Goal: Information Seeking & Learning: Learn about a topic

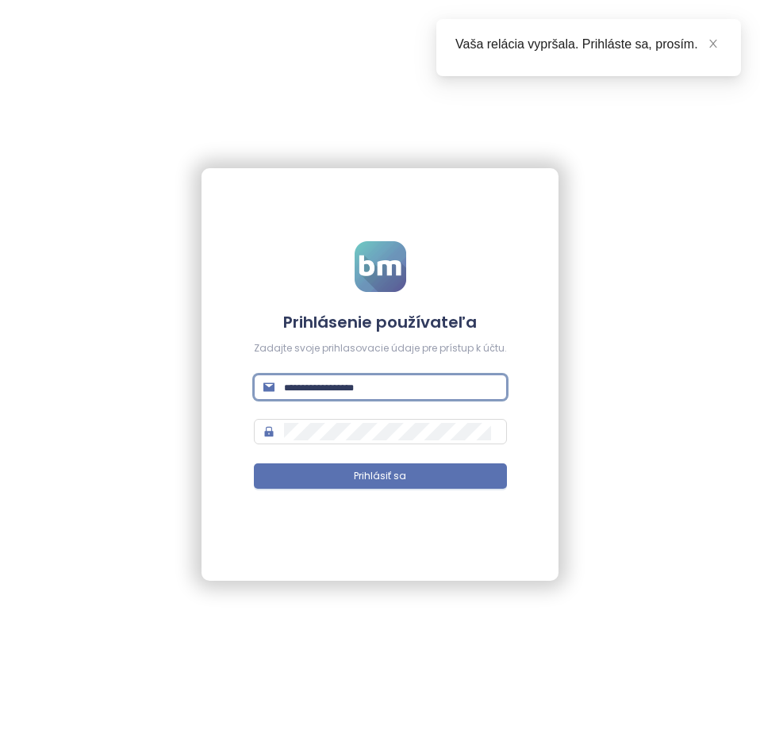
click at [324, 393] on input "text" at bounding box center [390, 386] width 213 height 17
type input "**"
type input "**********"
click at [254, 463] on button "Prihlásiť sa" at bounding box center [380, 475] width 253 height 25
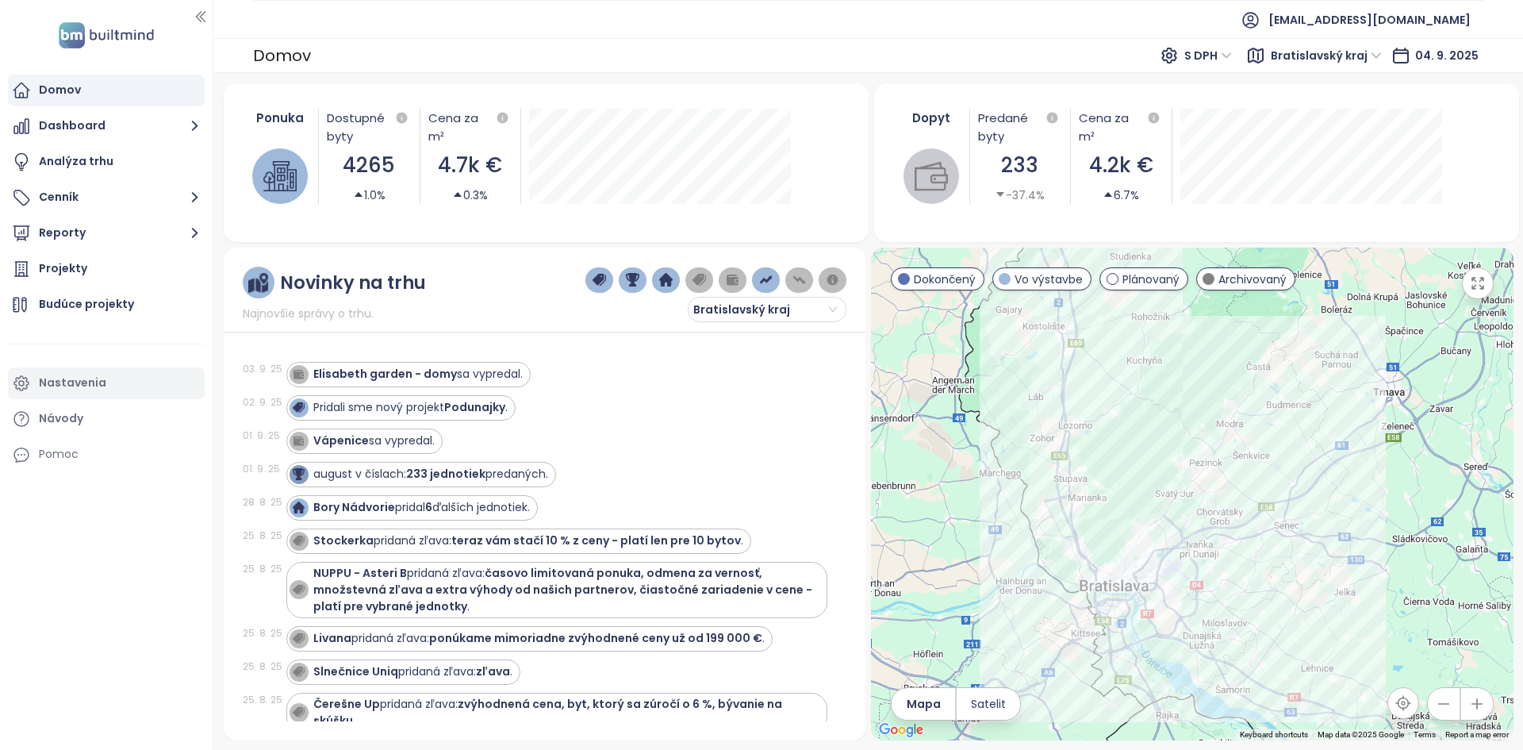
click at [121, 380] on div "Nastavenia" at bounding box center [106, 383] width 197 height 32
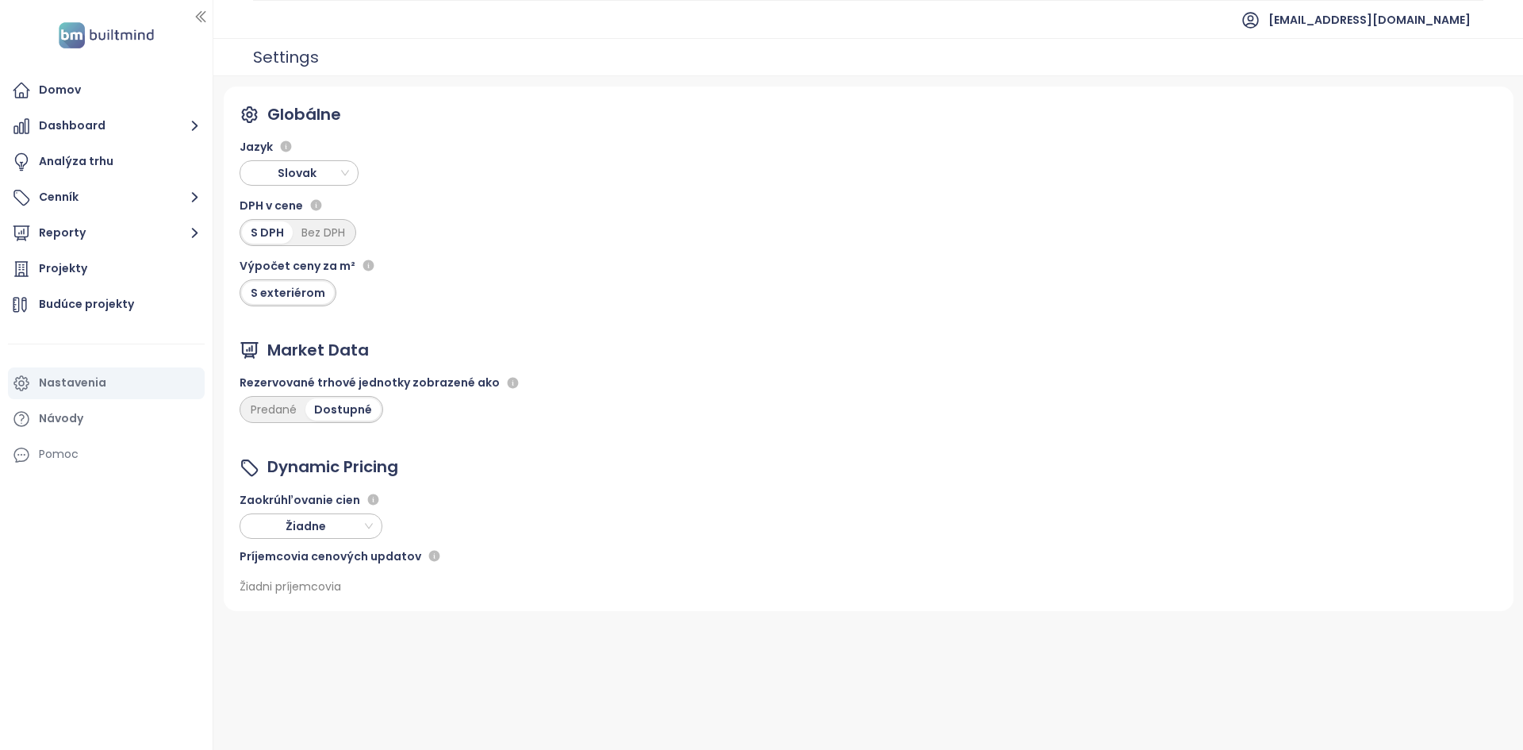
click at [317, 518] on span "Žiadne" at bounding box center [309, 526] width 128 height 24
drag, startPoint x: 309, startPoint y: 587, endPoint x: 230, endPoint y: 569, distance: 81.4
click at [230, 569] on body "Domov Dashboard Analýza trhu Cenník Reporty Projekty Budúce projekty Nastavenia…" at bounding box center [761, 375] width 1523 height 750
click at [263, 604] on div "Tisícky" at bounding box center [310, 608] width 117 height 17
click at [125, 204] on button "Cenník" at bounding box center [106, 198] width 197 height 32
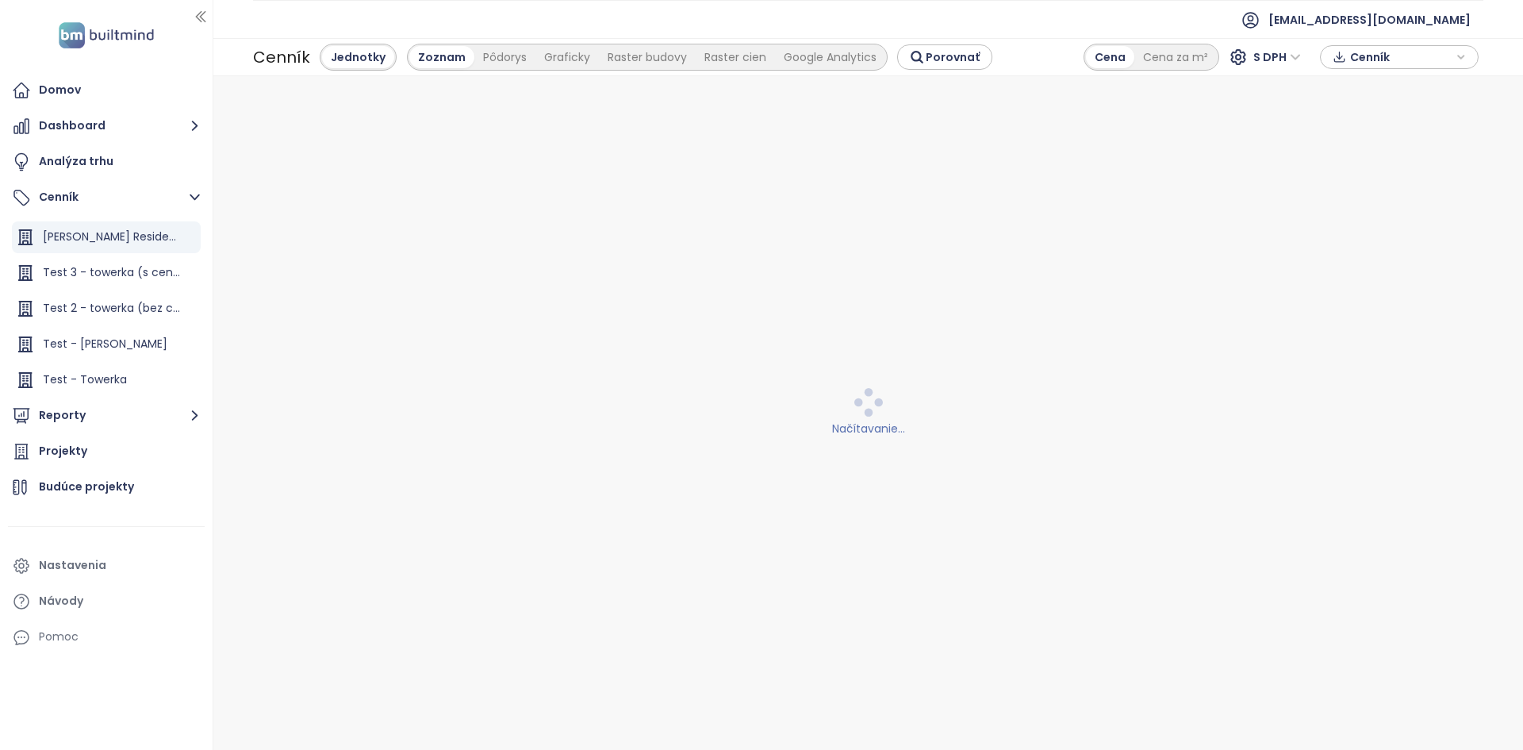
click at [759, 63] on span "Cenník" at bounding box center [1401, 57] width 102 height 24
click at [759, 82] on span "XLSX" at bounding box center [1373, 87] width 43 height 24
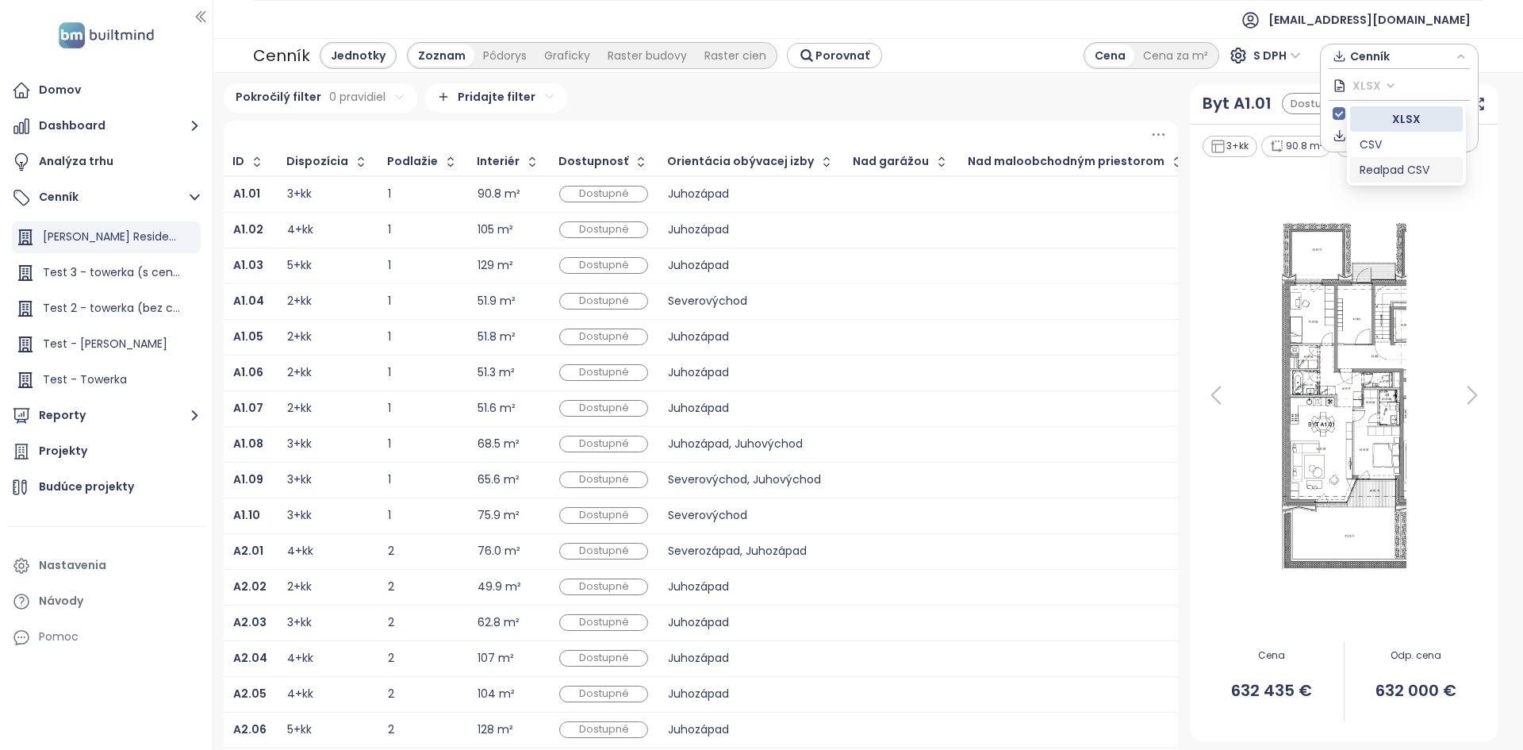
click at [759, 169] on div "Realpad CSV" at bounding box center [1406, 169] width 94 height 17
click at [115, 124] on button "Dashboard" at bounding box center [106, 126] width 197 height 32
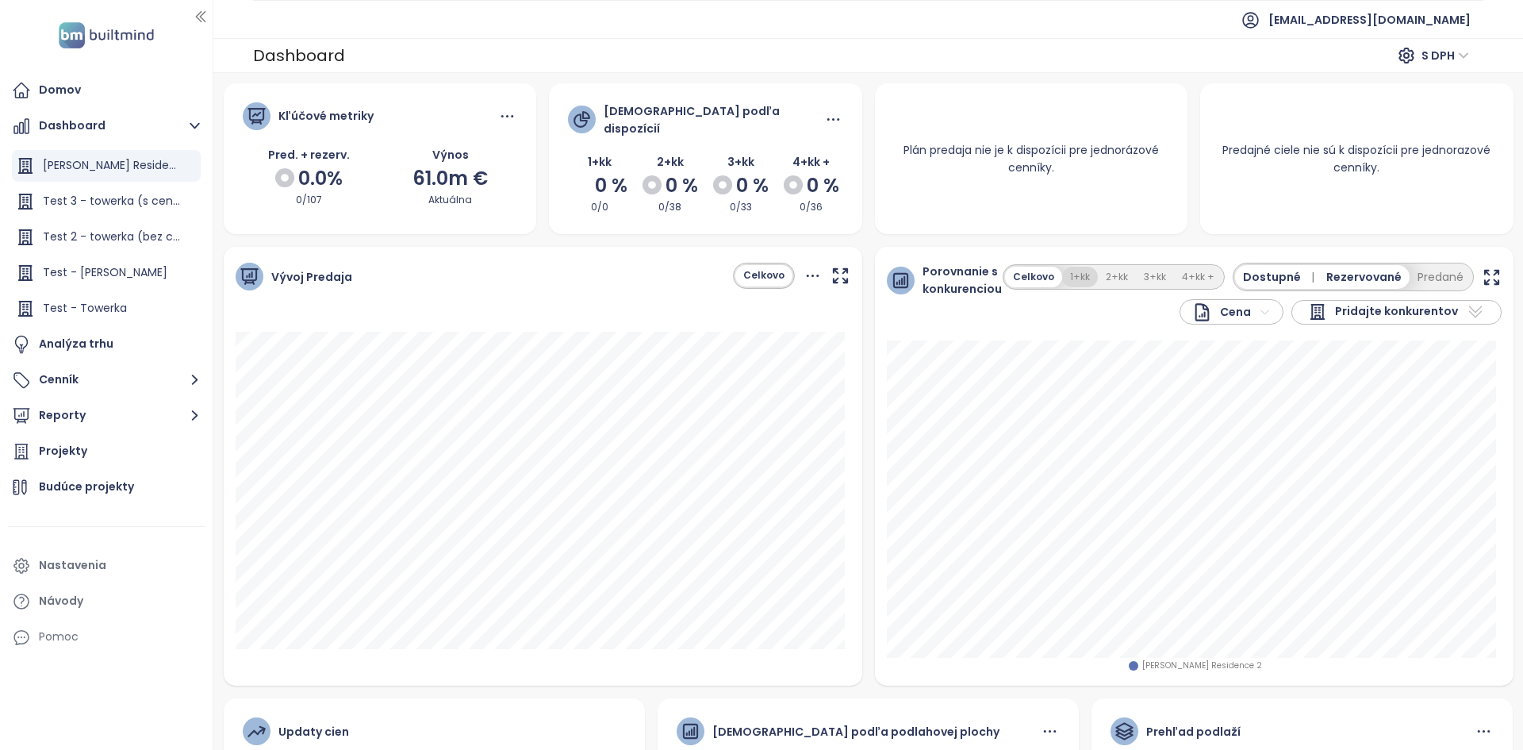
click at [759, 270] on button "1+kk" at bounding box center [1080, 277] width 36 height 21
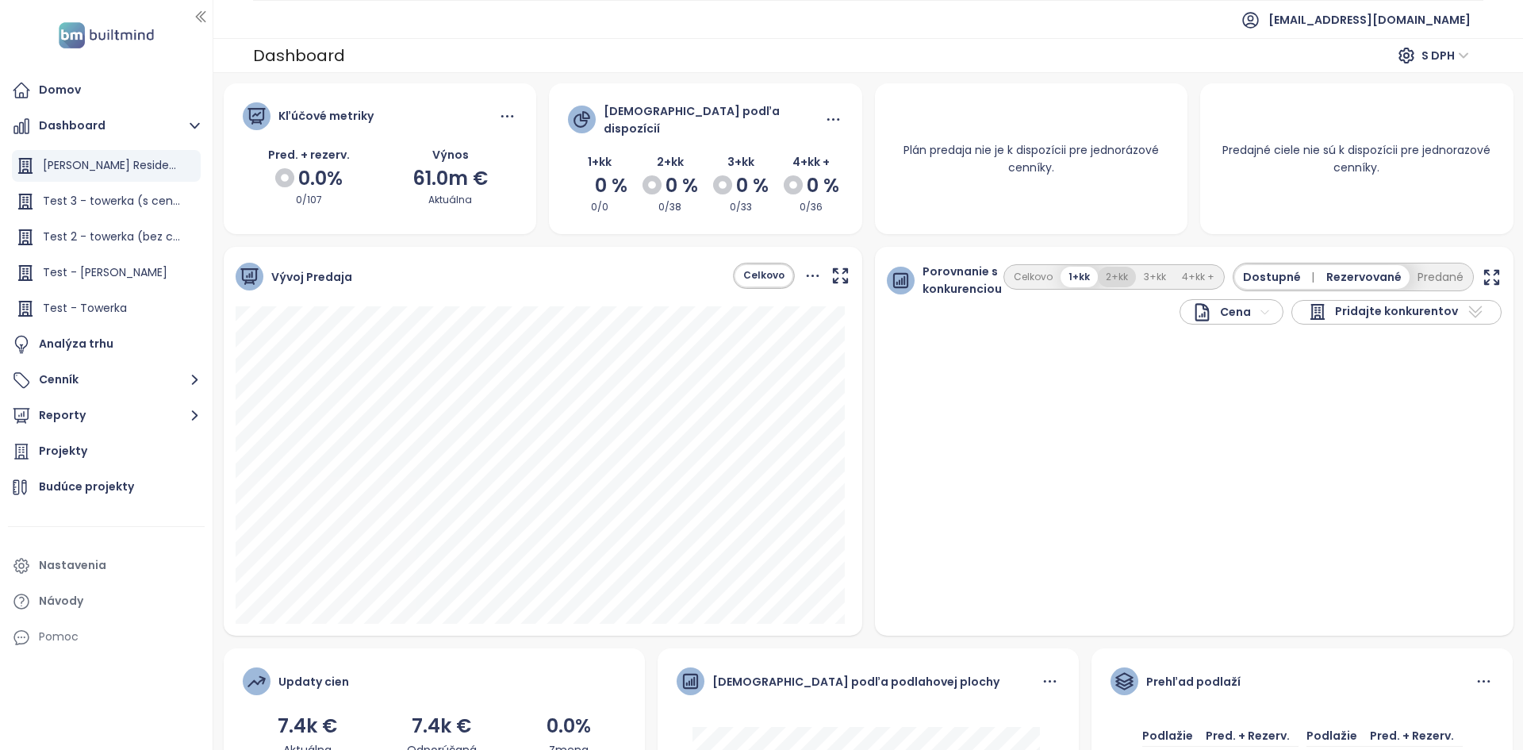
click at [759, 267] on button "2+kk" at bounding box center [1117, 277] width 38 height 21
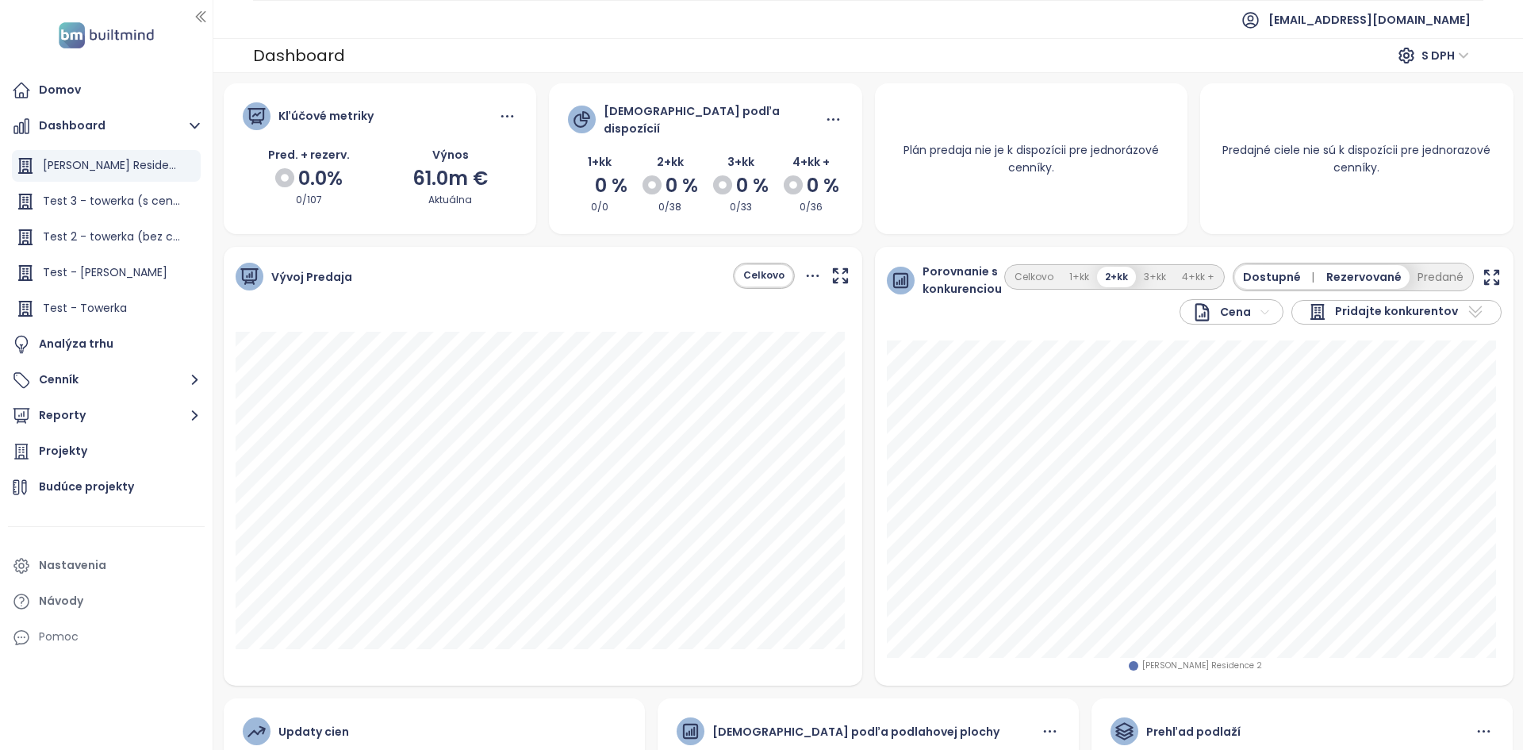
click at [759, 313] on span "Pridajte konkurentov" at bounding box center [1396, 311] width 123 height 19
click at [759, 327] on input "text" at bounding box center [1377, 339] width 128 height 24
type input "****"
click at [759, 364] on div at bounding box center [1310, 368] width 20 height 20
click at [759, 336] on input "****" at bounding box center [1377, 339] width 128 height 24
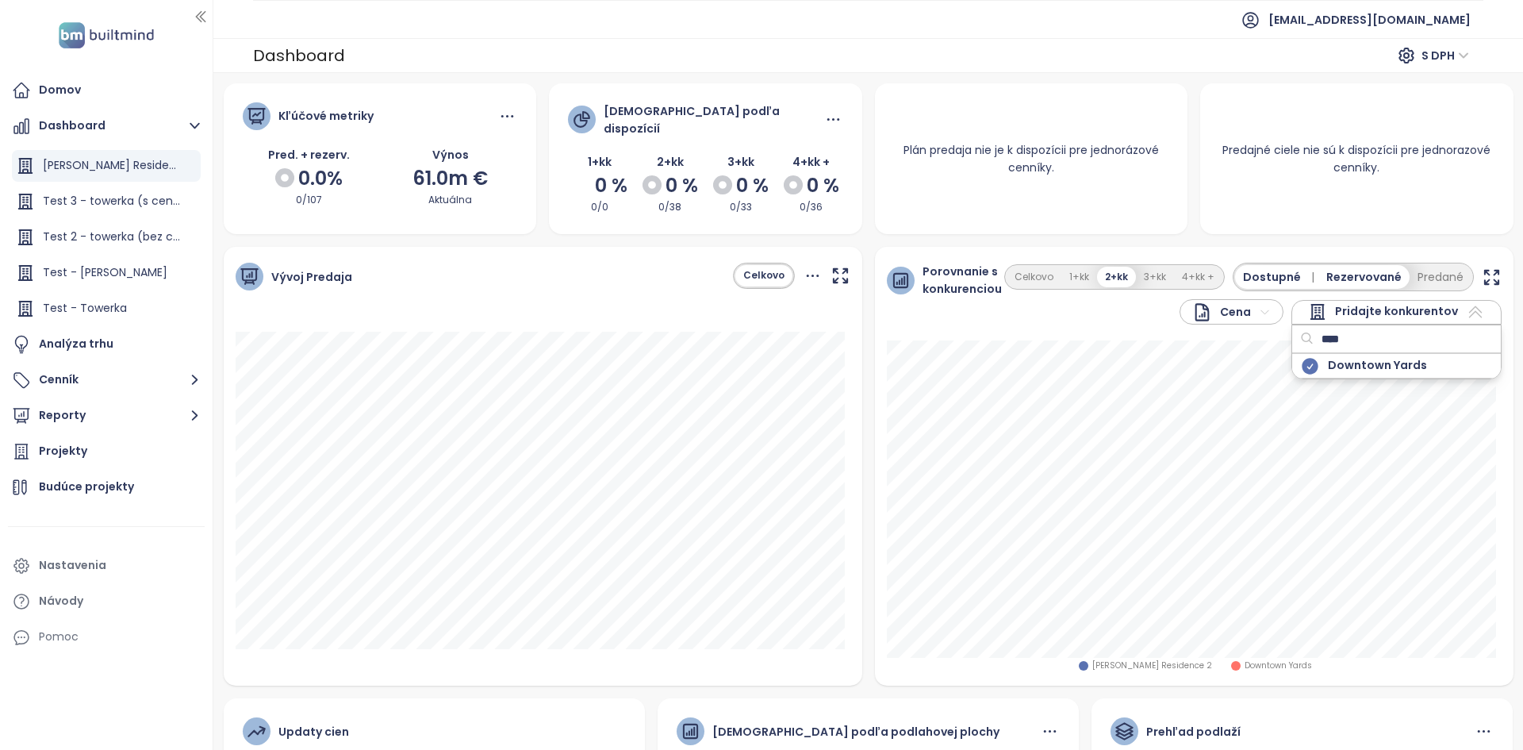
click at [759, 336] on input "****" at bounding box center [1377, 339] width 128 height 24
click at [759, 270] on button "Predané" at bounding box center [1440, 277] width 62 height 24
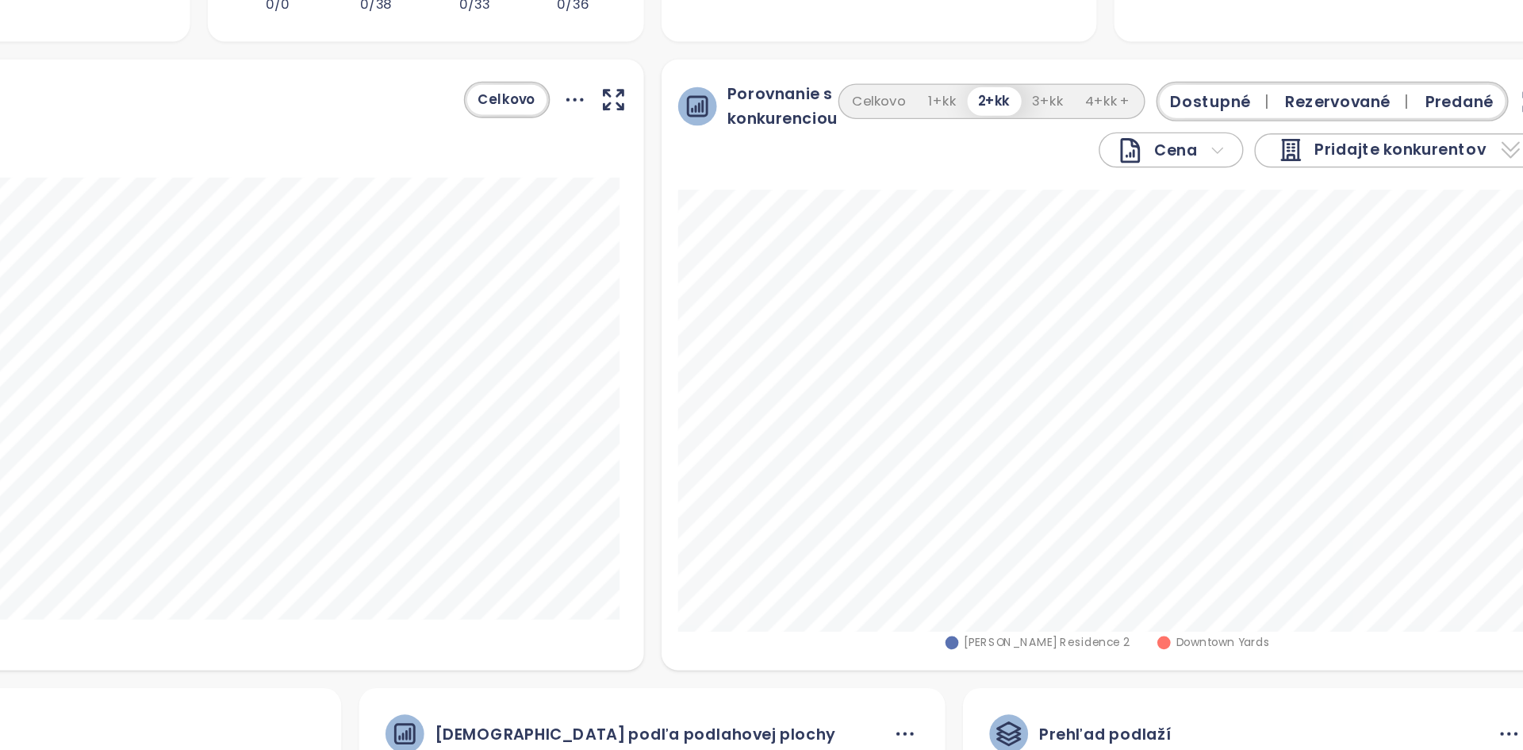
scroll to position [80, 0]
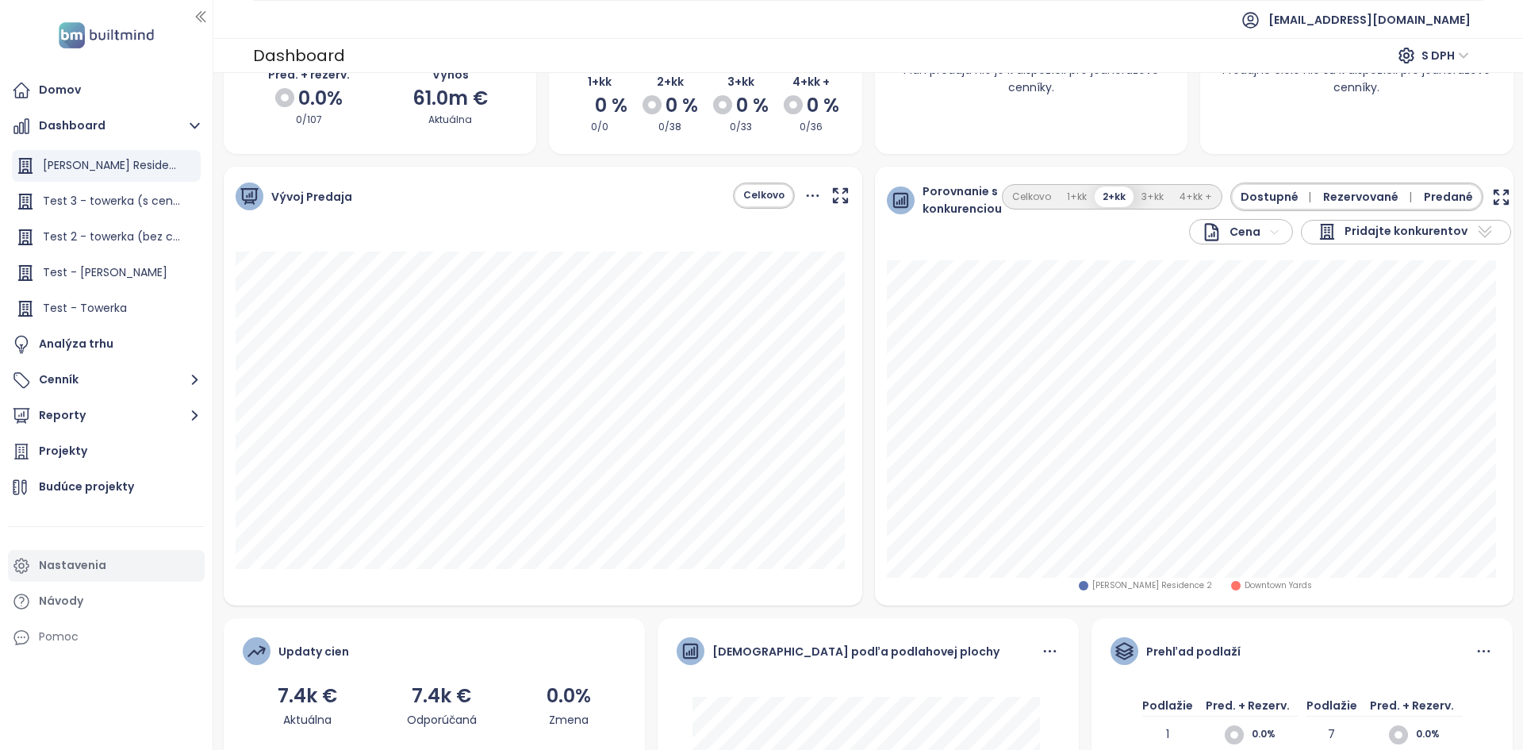
click at [108, 556] on div "Nastavenia" at bounding box center [106, 566] width 197 height 32
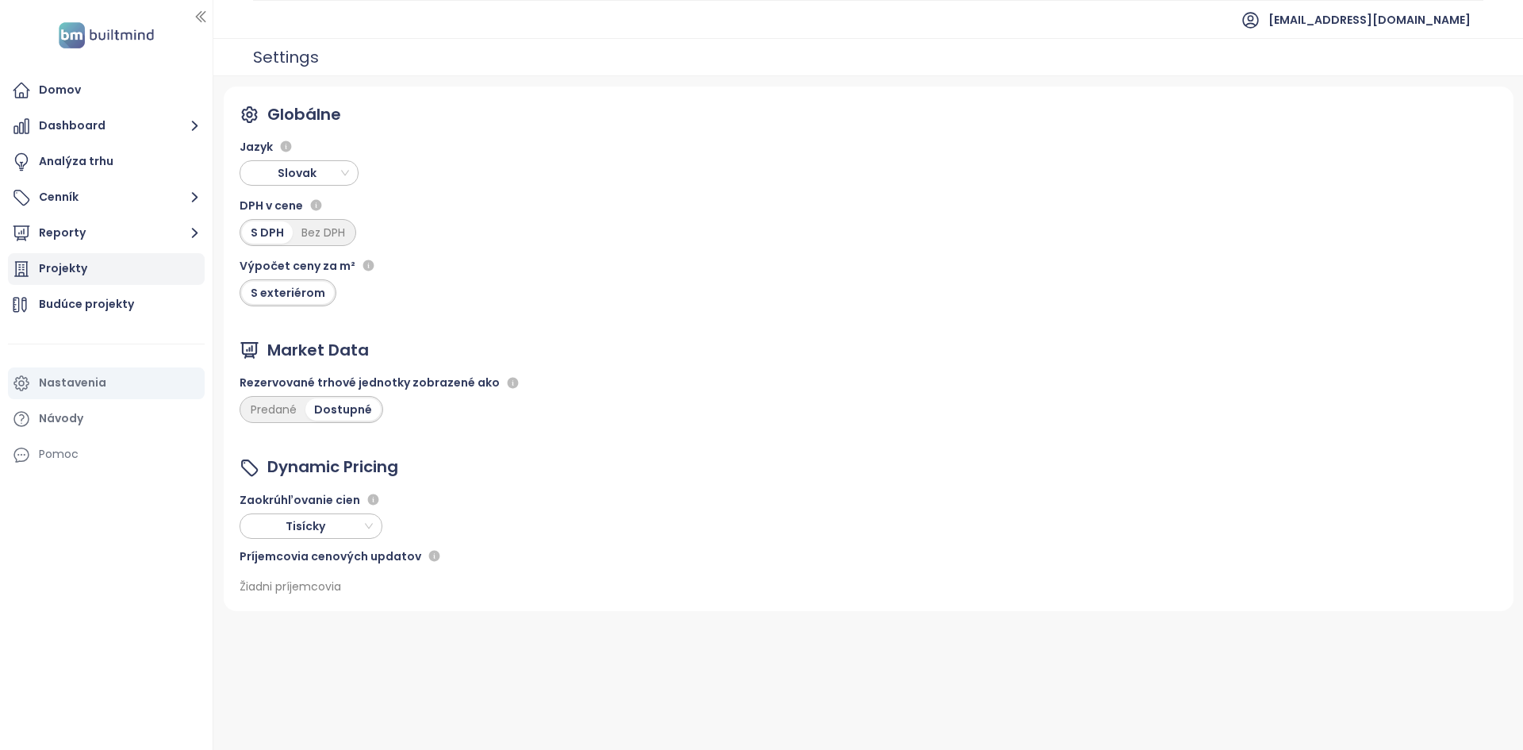
click at [117, 267] on div "Projekty" at bounding box center [106, 269] width 197 height 32
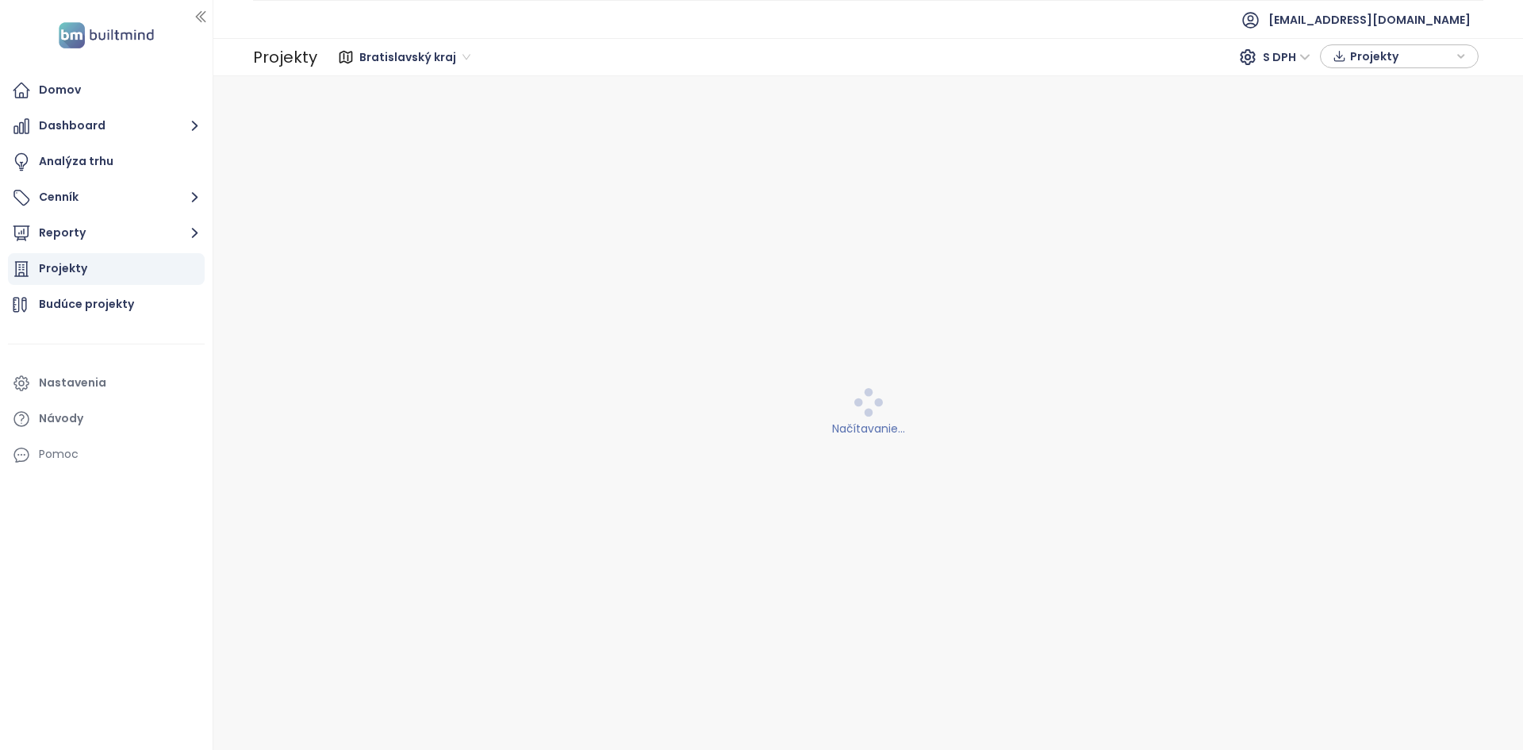
click at [421, 61] on span "Bratislavský kraj" at bounding box center [414, 57] width 111 height 24
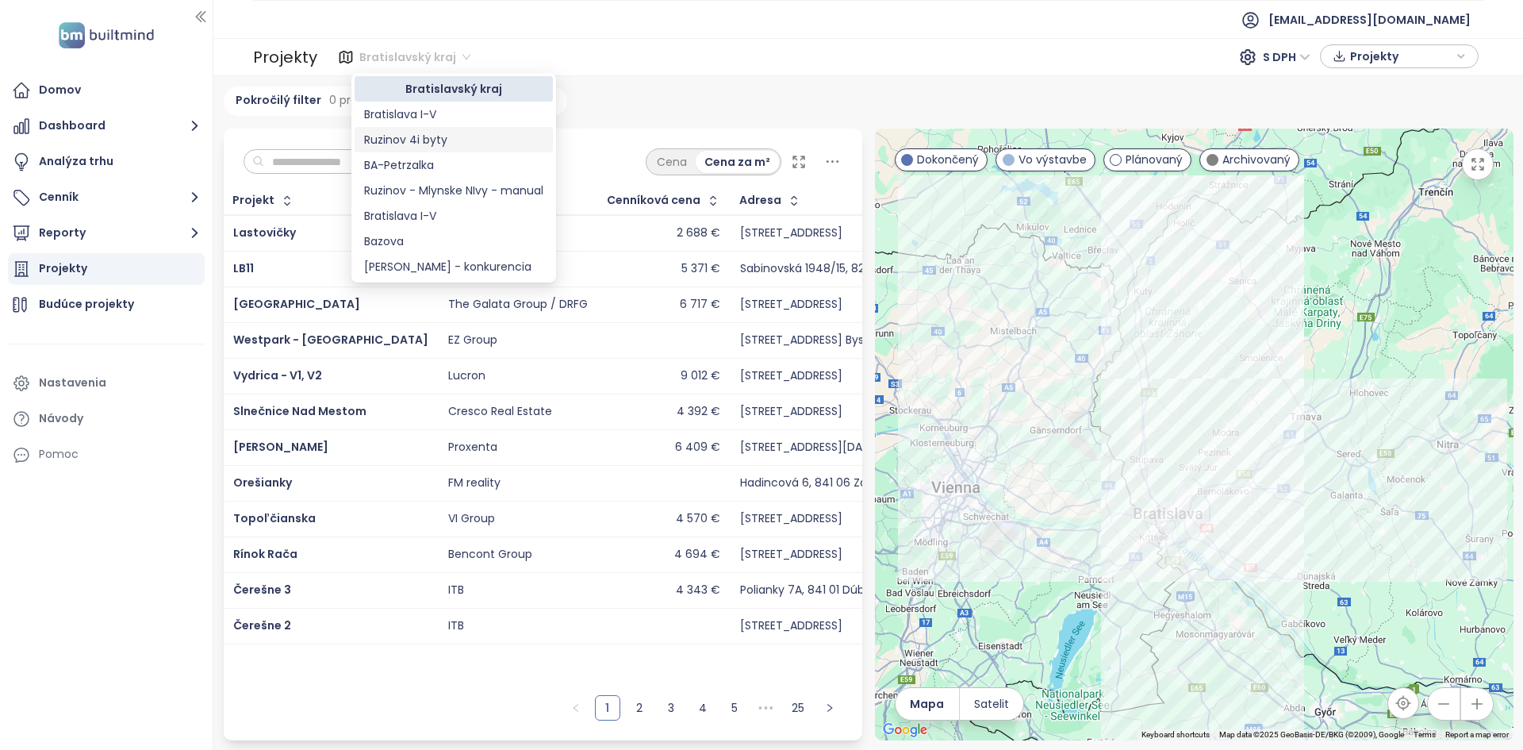
click at [294, 157] on input "text" at bounding box center [328, 162] width 128 height 24
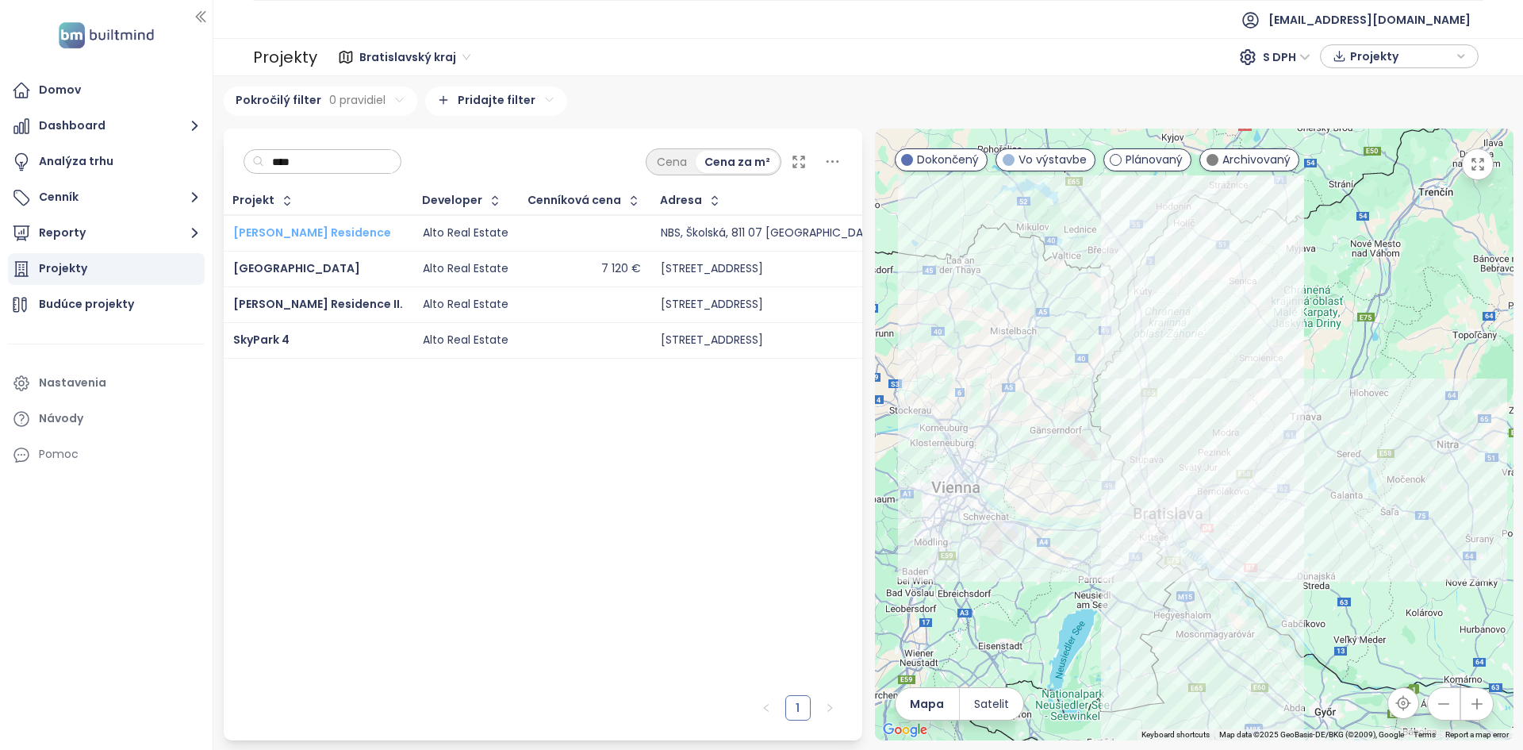
click at [300, 226] on span "[PERSON_NAME] Residence" at bounding box center [312, 232] width 158 height 16
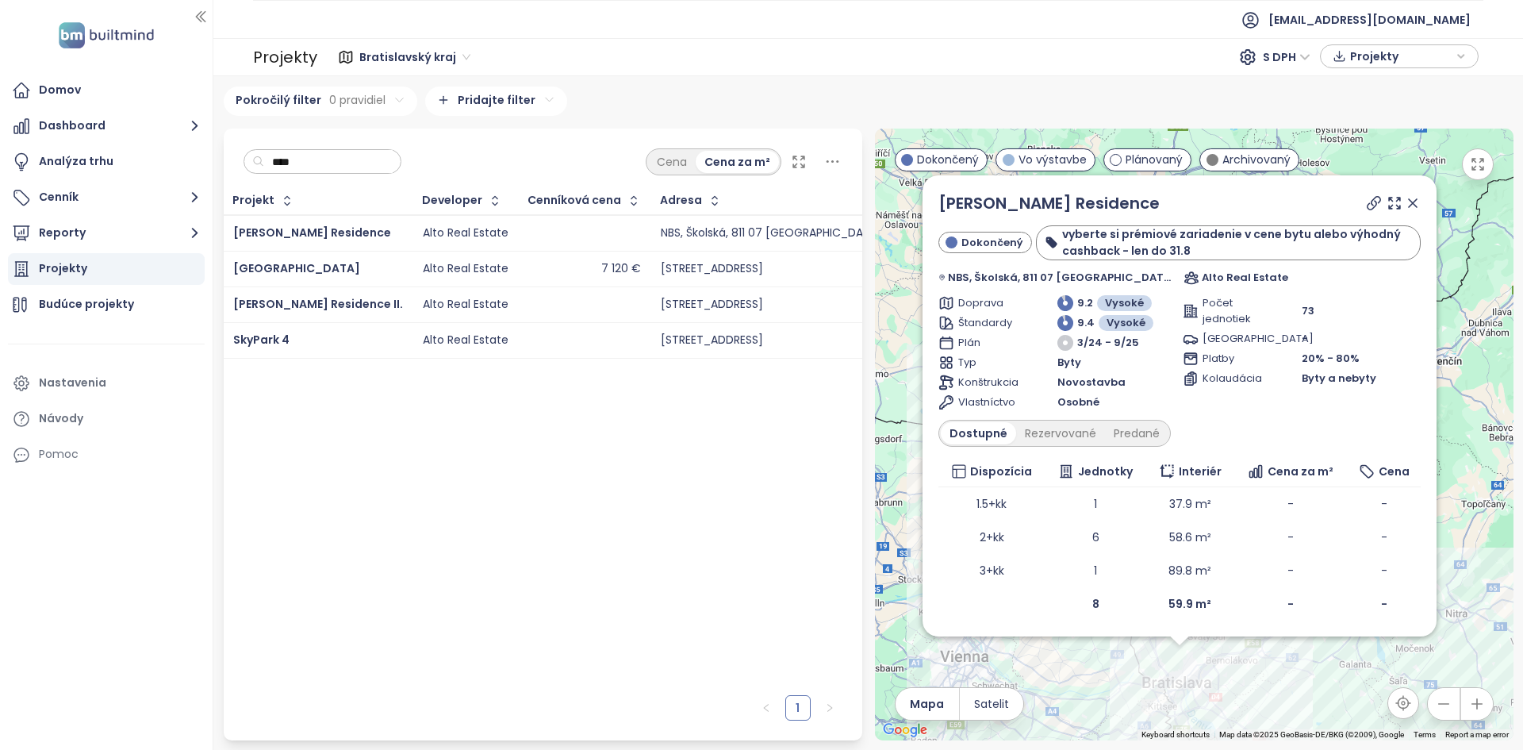
click at [297, 159] on input "****" at bounding box center [328, 162] width 128 height 24
click at [297, 165] on input "****" at bounding box center [328, 162] width 128 height 24
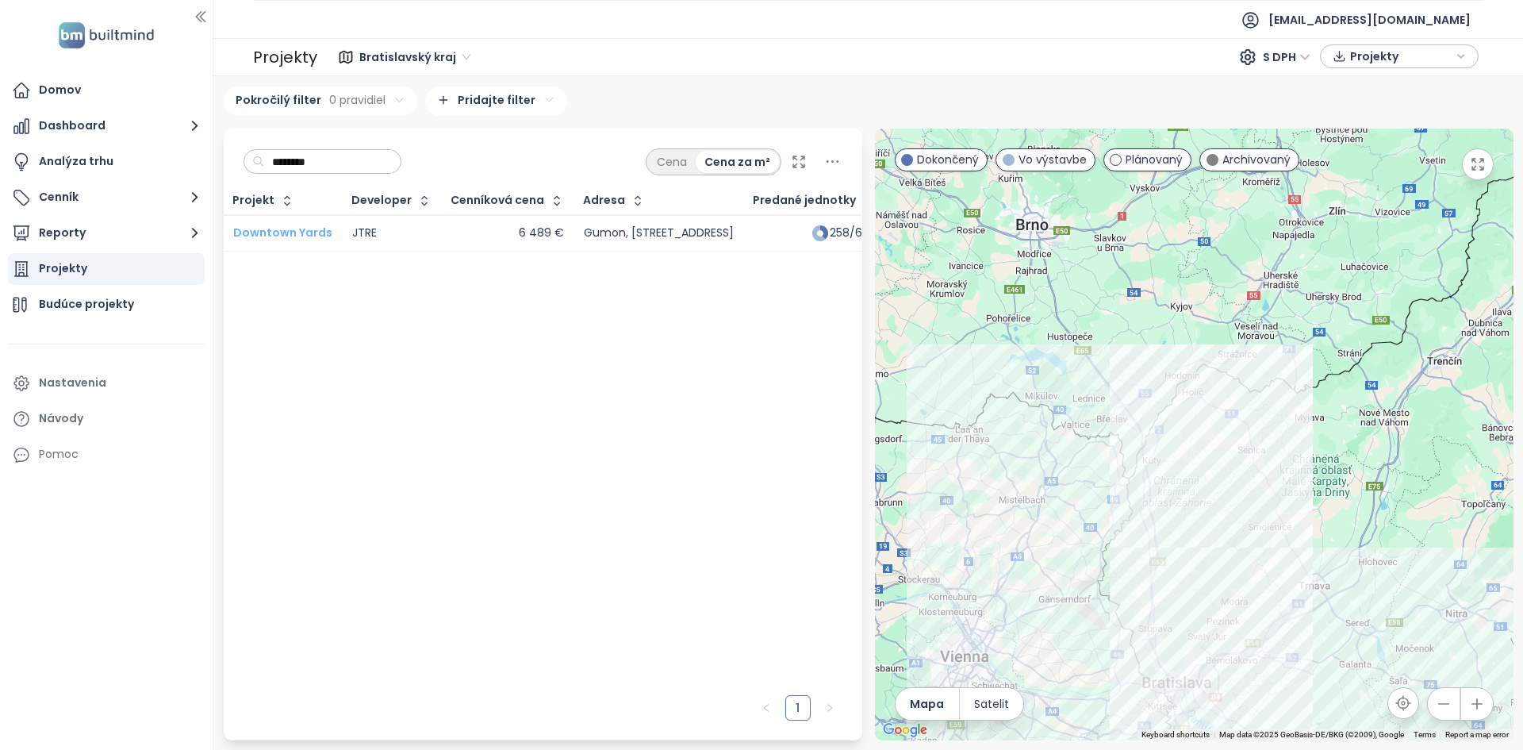
type input "********"
click at [301, 229] on span "Downtown Yards" at bounding box center [282, 232] width 99 height 16
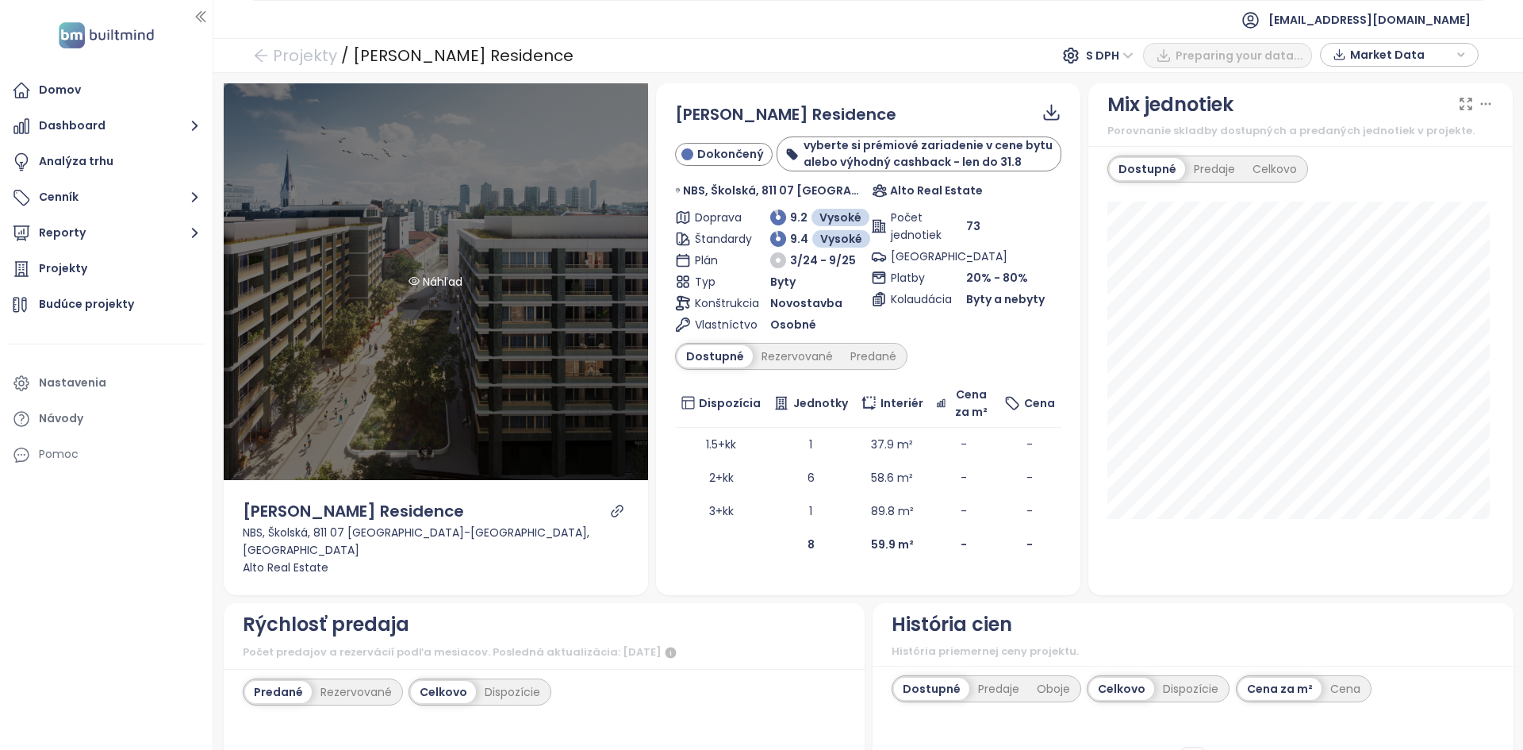
scroll to position [290, 0]
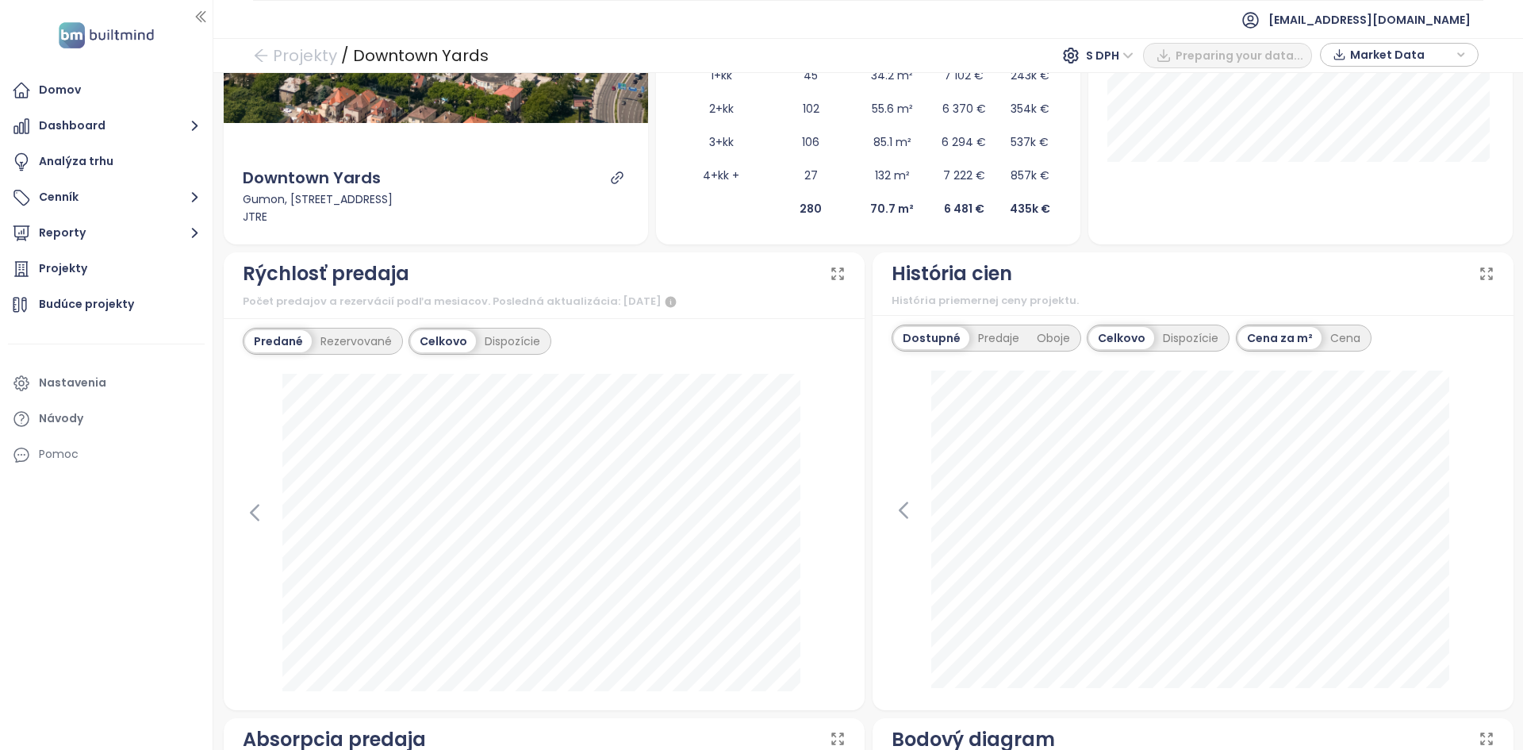
scroll to position [423, 0]
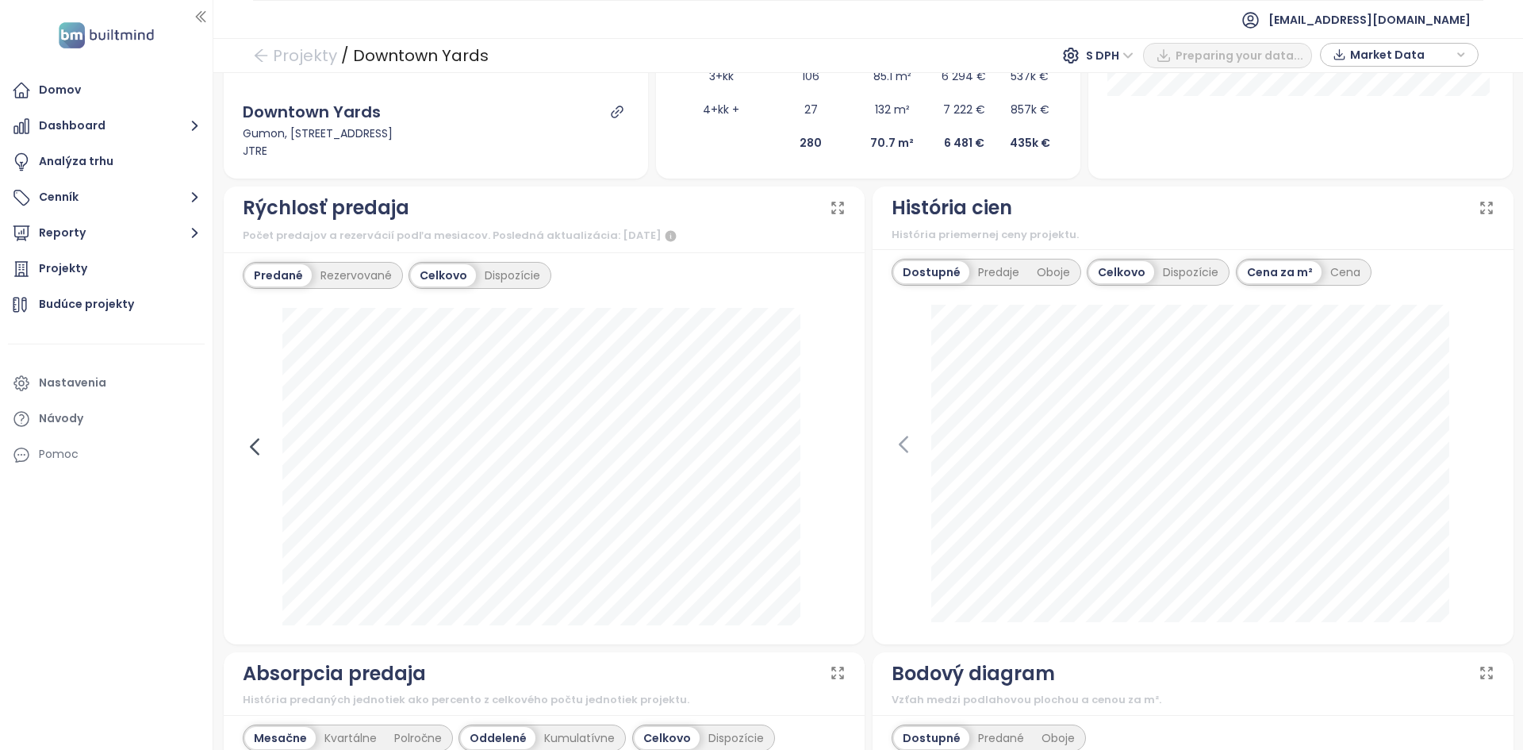
click at [251, 443] on icon at bounding box center [255, 447] width 24 height 24
click at [826, 454] on icon at bounding box center [834, 447] width 24 height 24
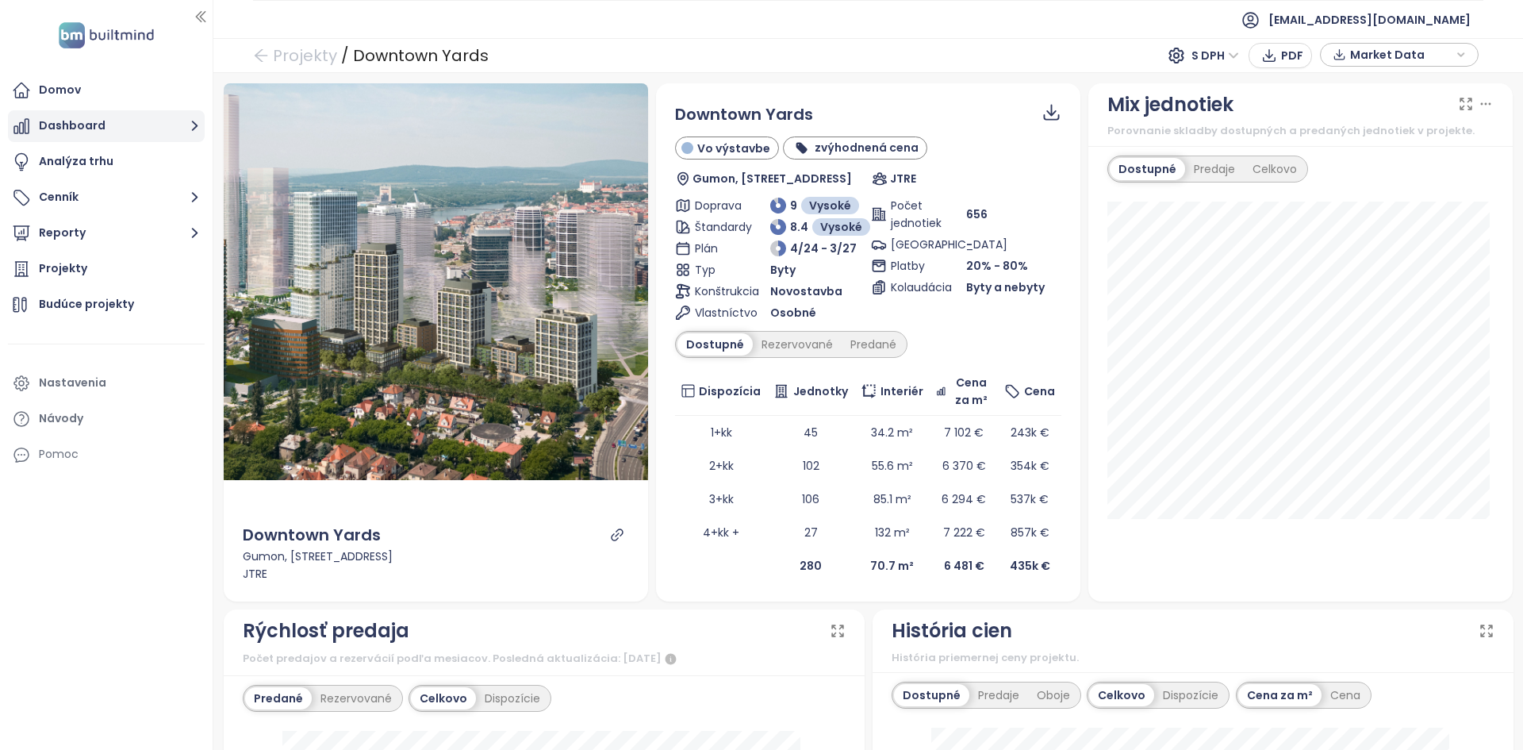
click at [100, 110] on button "Dashboard" at bounding box center [106, 126] width 197 height 32
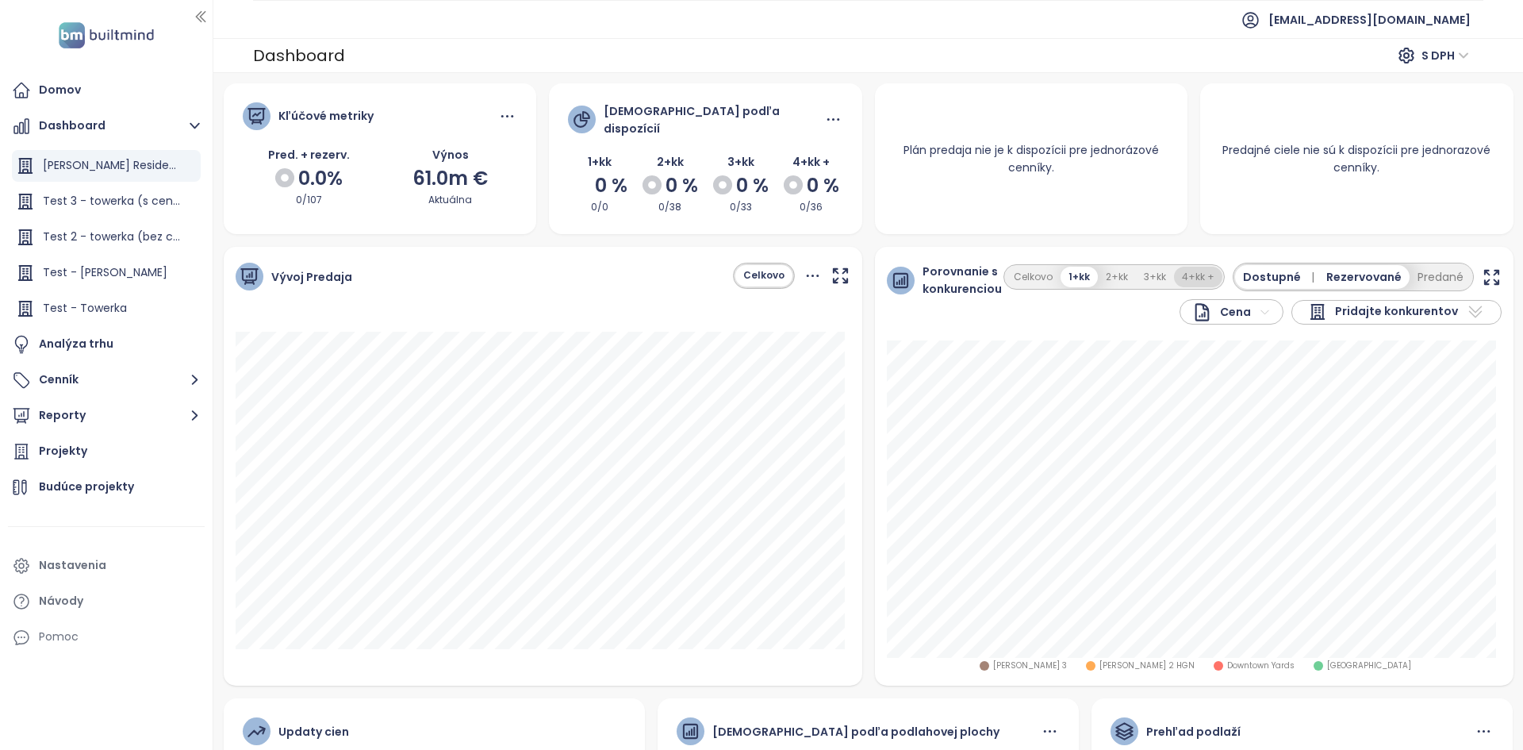
click at [1187, 270] on button "4+kk +" at bounding box center [1198, 277] width 48 height 21
click at [1410, 274] on button "Predané" at bounding box center [1440, 277] width 62 height 24
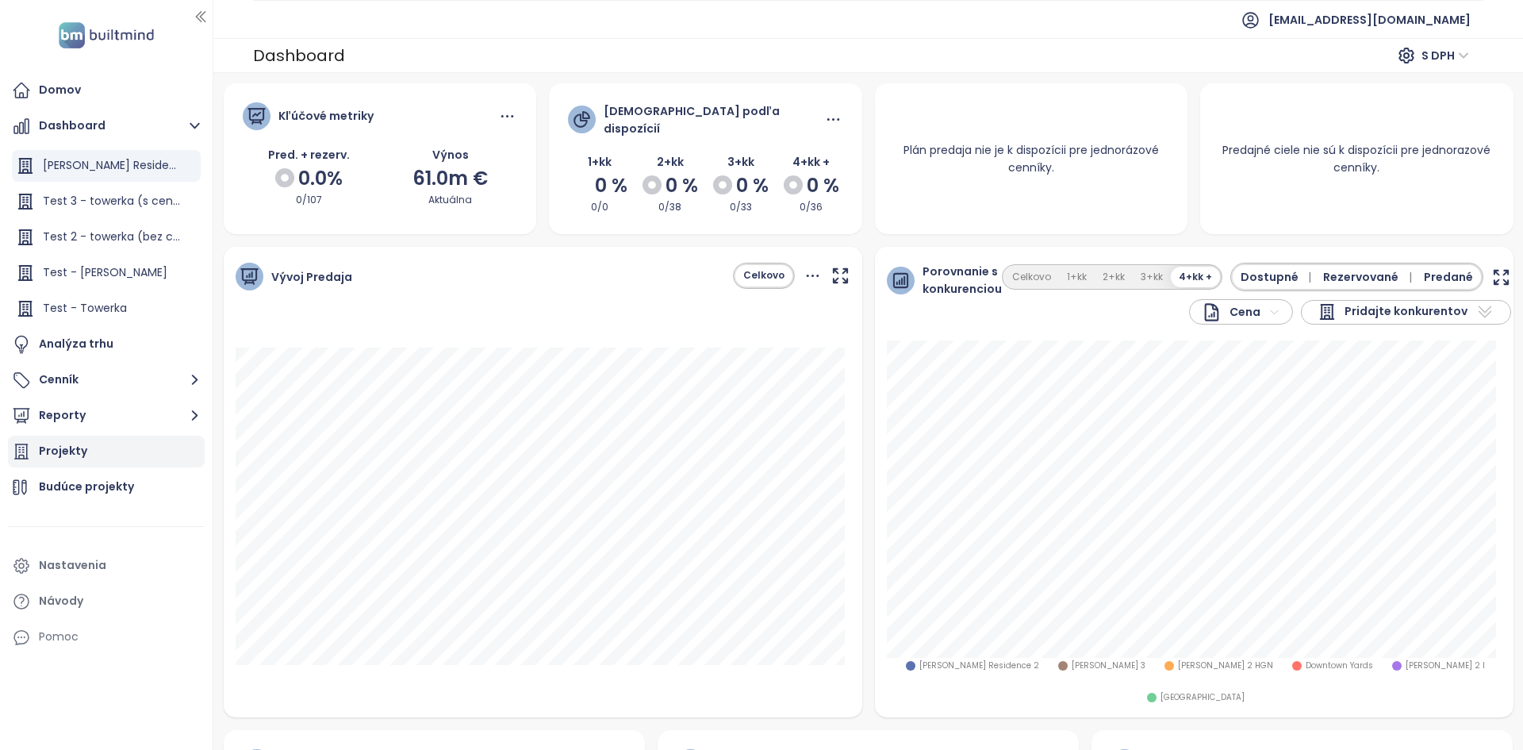
click at [87, 455] on div "Projekty" at bounding box center [106, 451] width 197 height 32
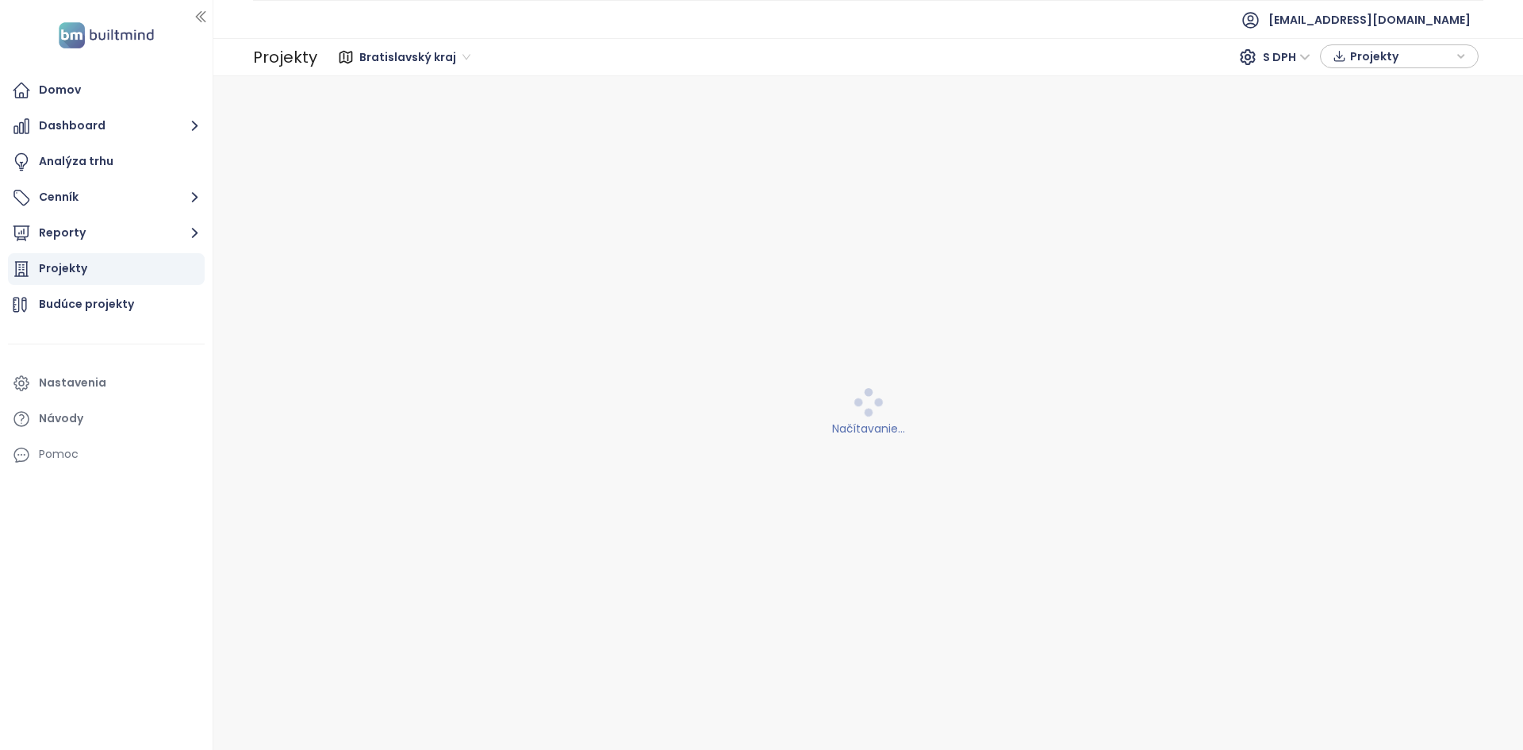
click at [401, 51] on span "Bratislavský kraj" at bounding box center [414, 57] width 111 height 24
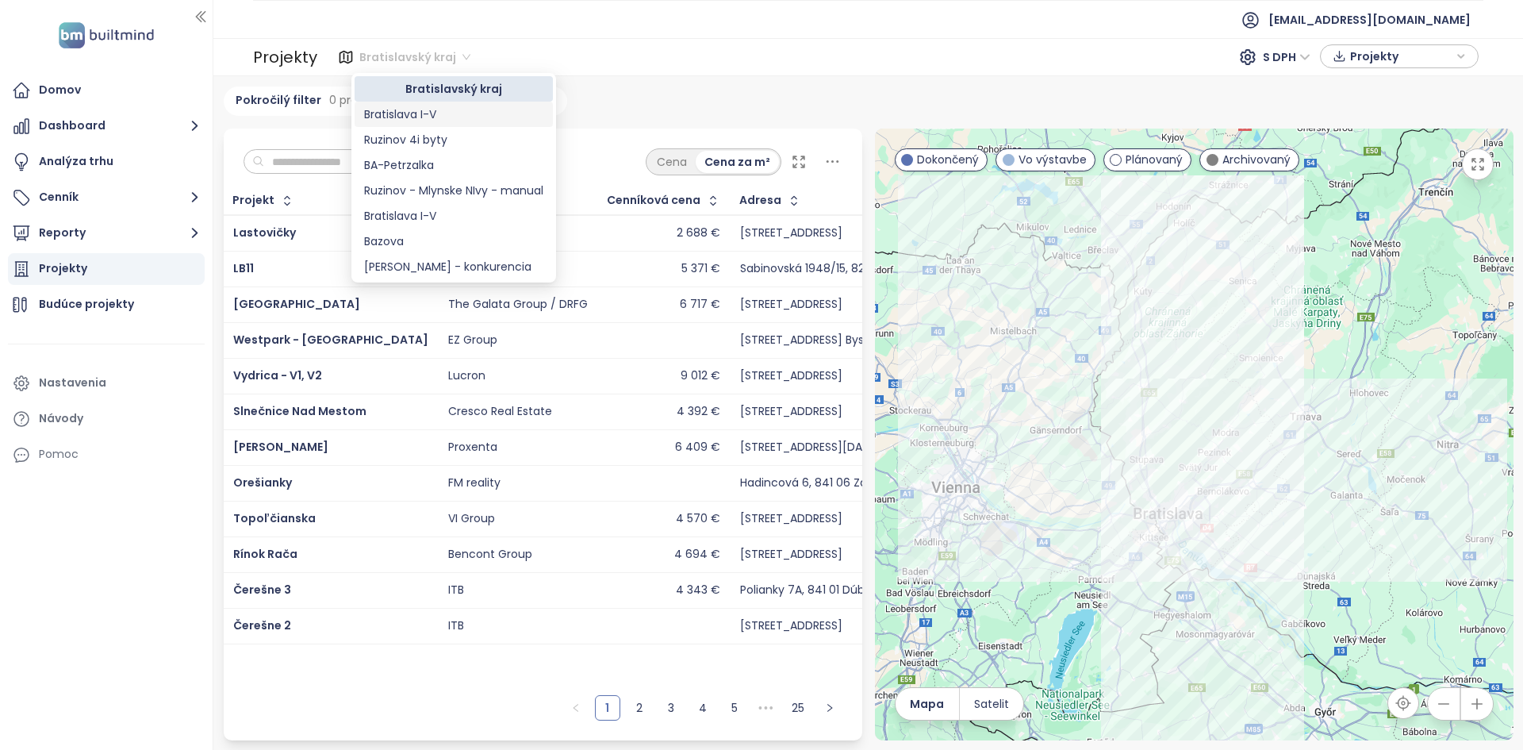
click at [291, 164] on input "text" at bounding box center [328, 162] width 128 height 24
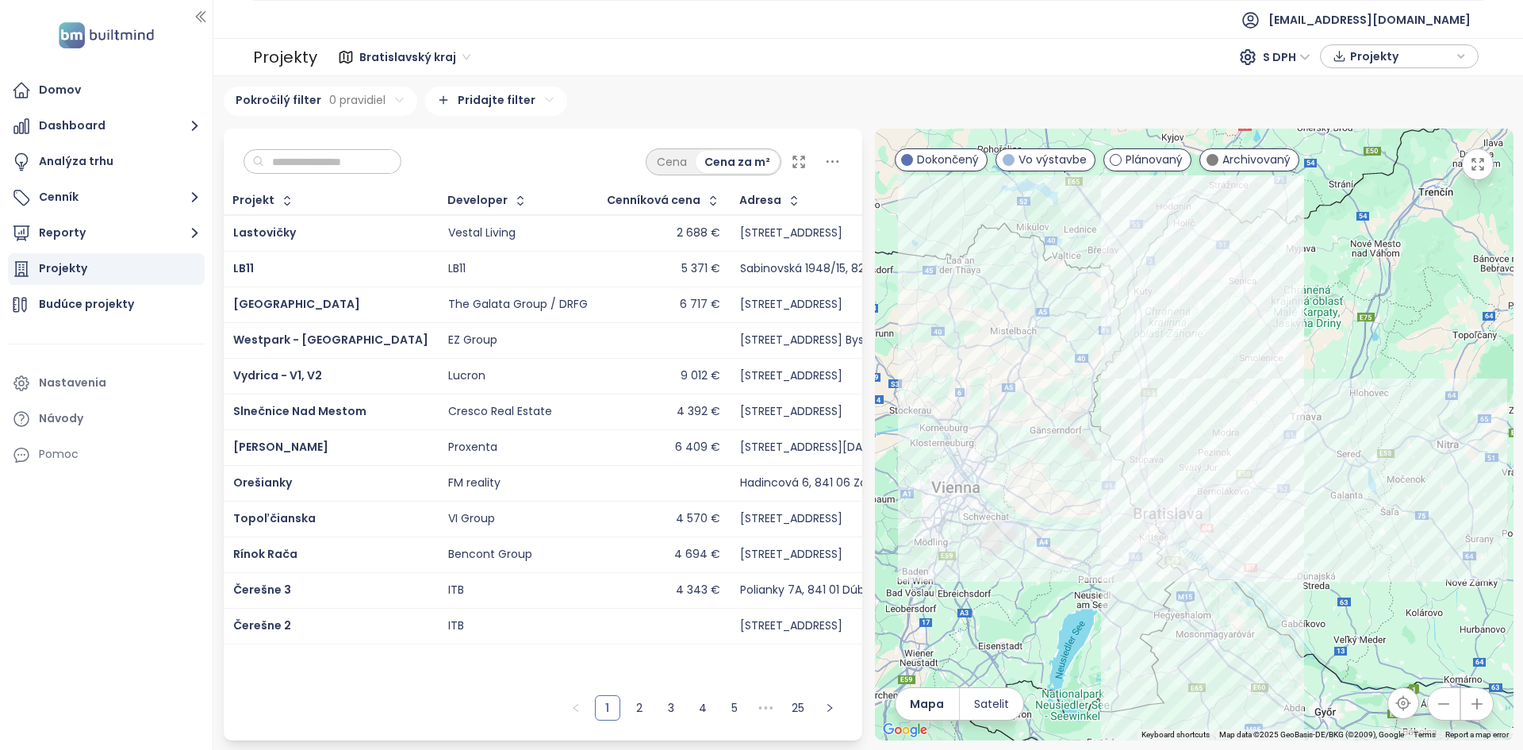
click at [291, 163] on input "text" at bounding box center [328, 162] width 128 height 24
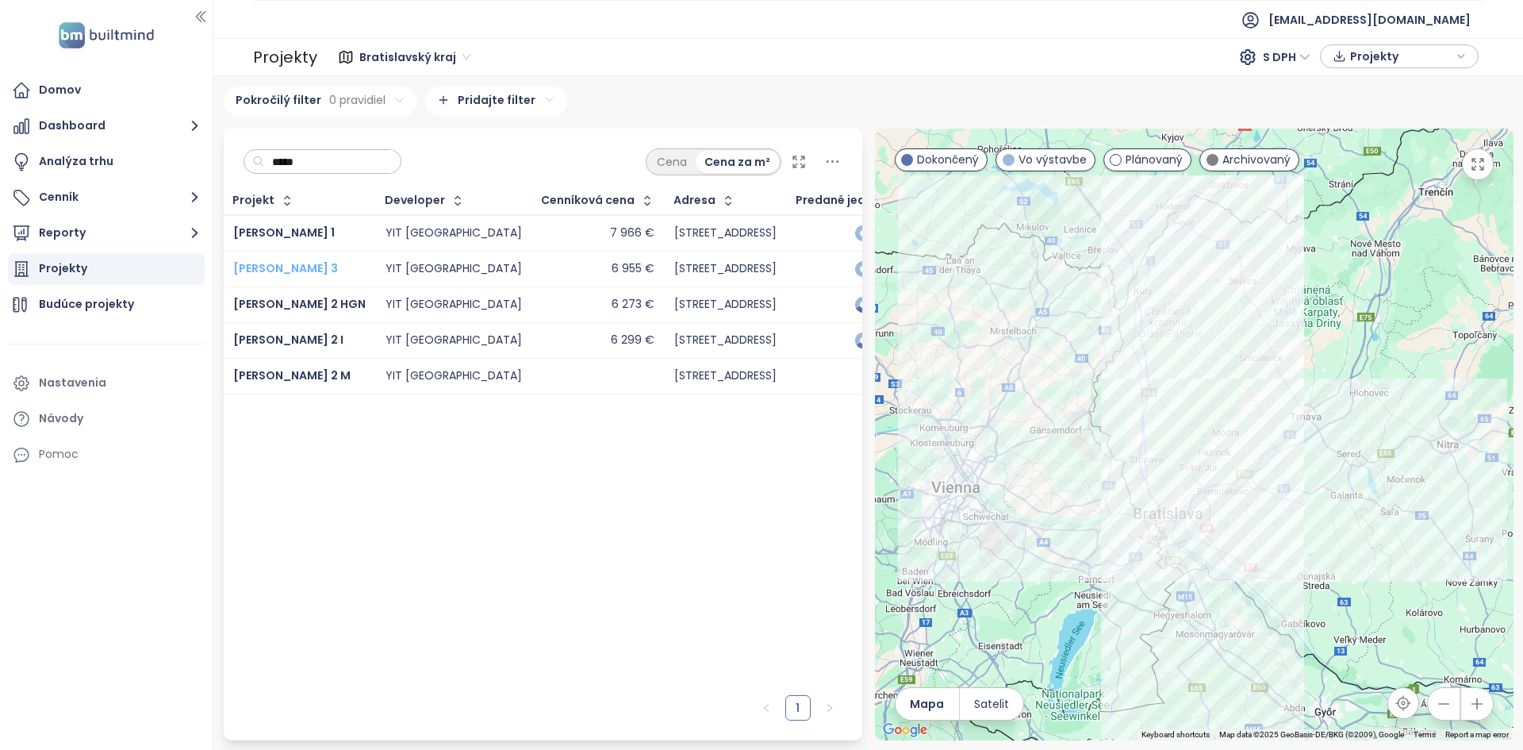
type input "*****"
click at [259, 263] on span "Zwirn 3" at bounding box center [285, 268] width 105 height 16
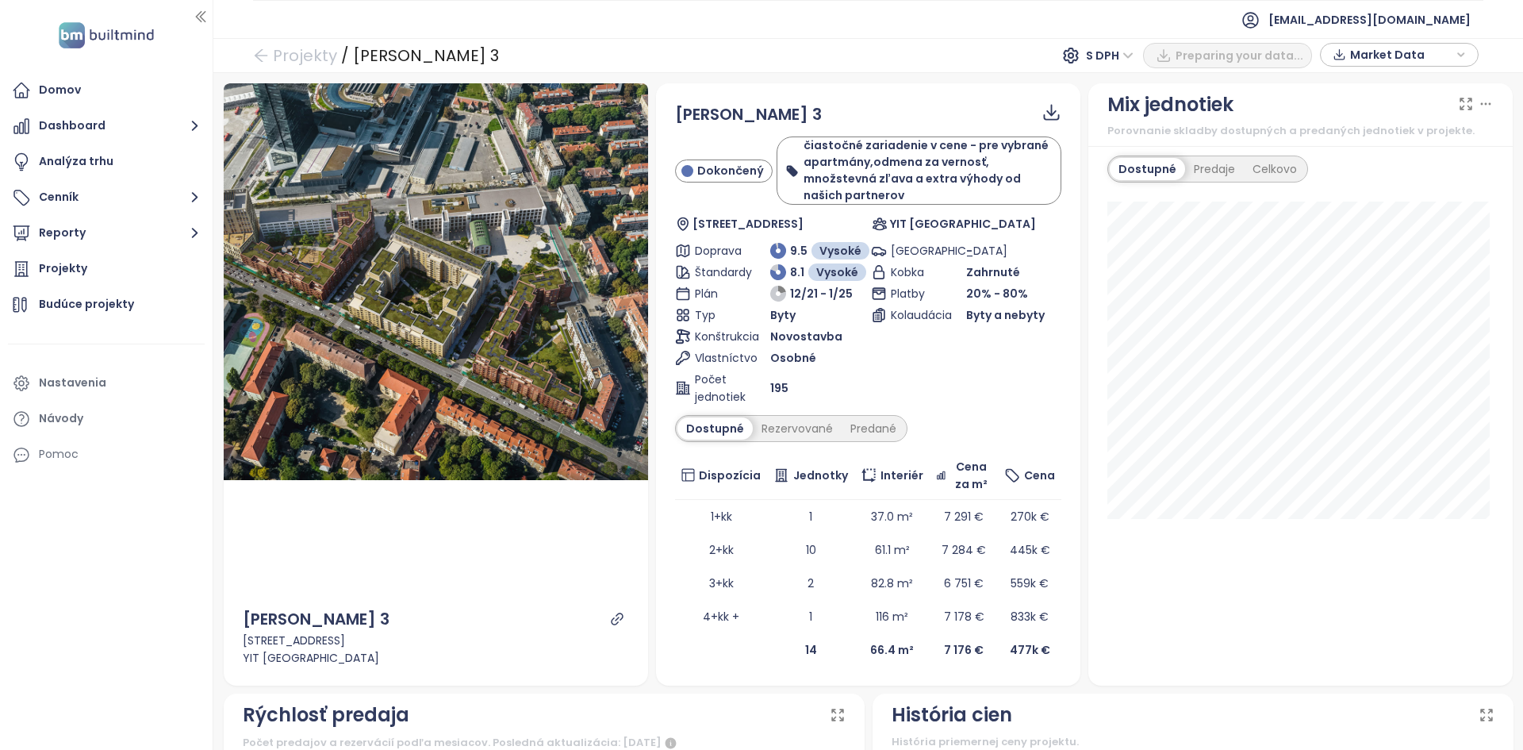
click at [1425, 49] on span "Market Data" at bounding box center [1401, 55] width 102 height 24
click at [1381, 230] on span "Stiahnuť" at bounding box center [1377, 230] width 50 height 17
click at [57, 128] on button "Dashboard" at bounding box center [106, 126] width 197 height 32
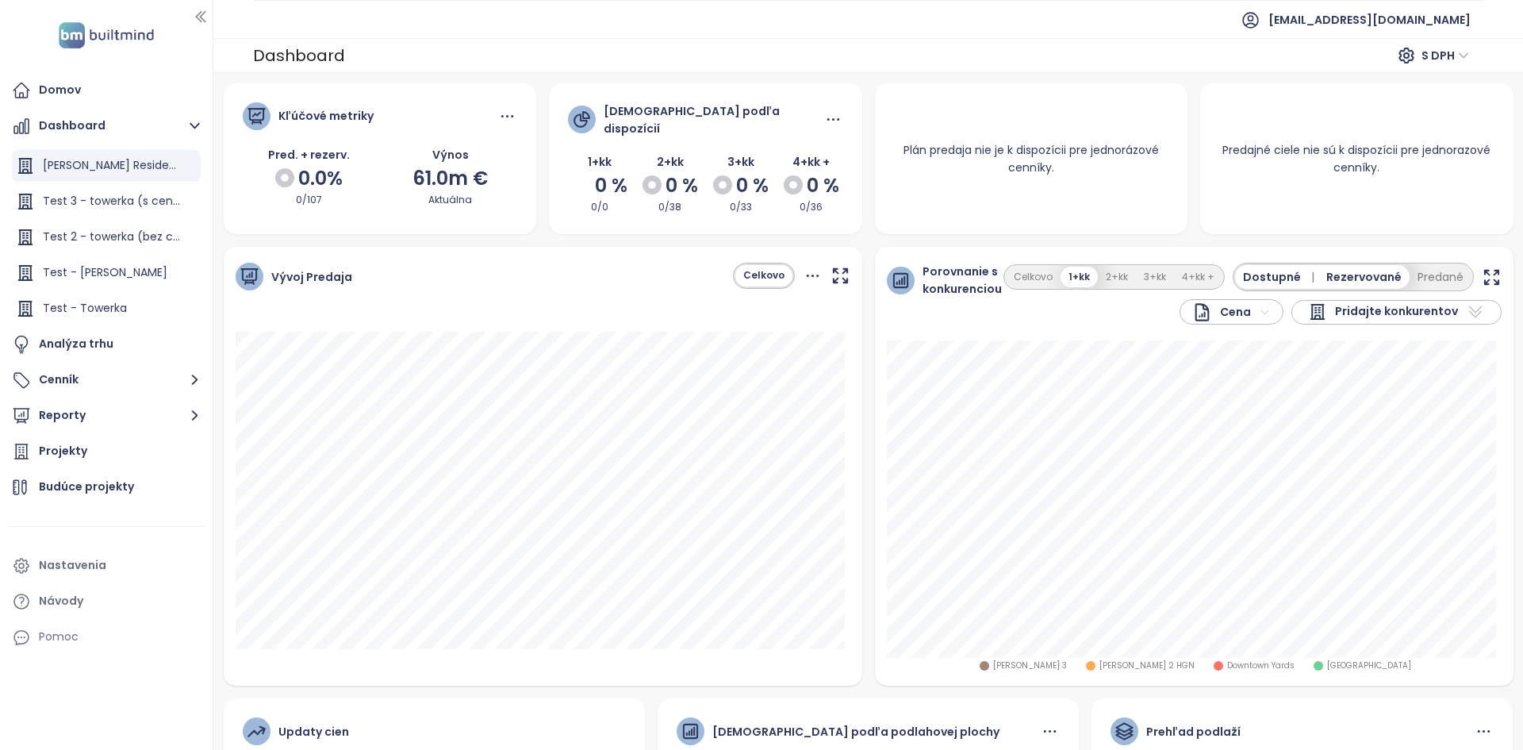
click at [1406, 305] on span "Pridajte konkurentov" at bounding box center [1396, 311] width 123 height 19
click at [1154, 276] on button "3+kk" at bounding box center [1155, 277] width 38 height 21
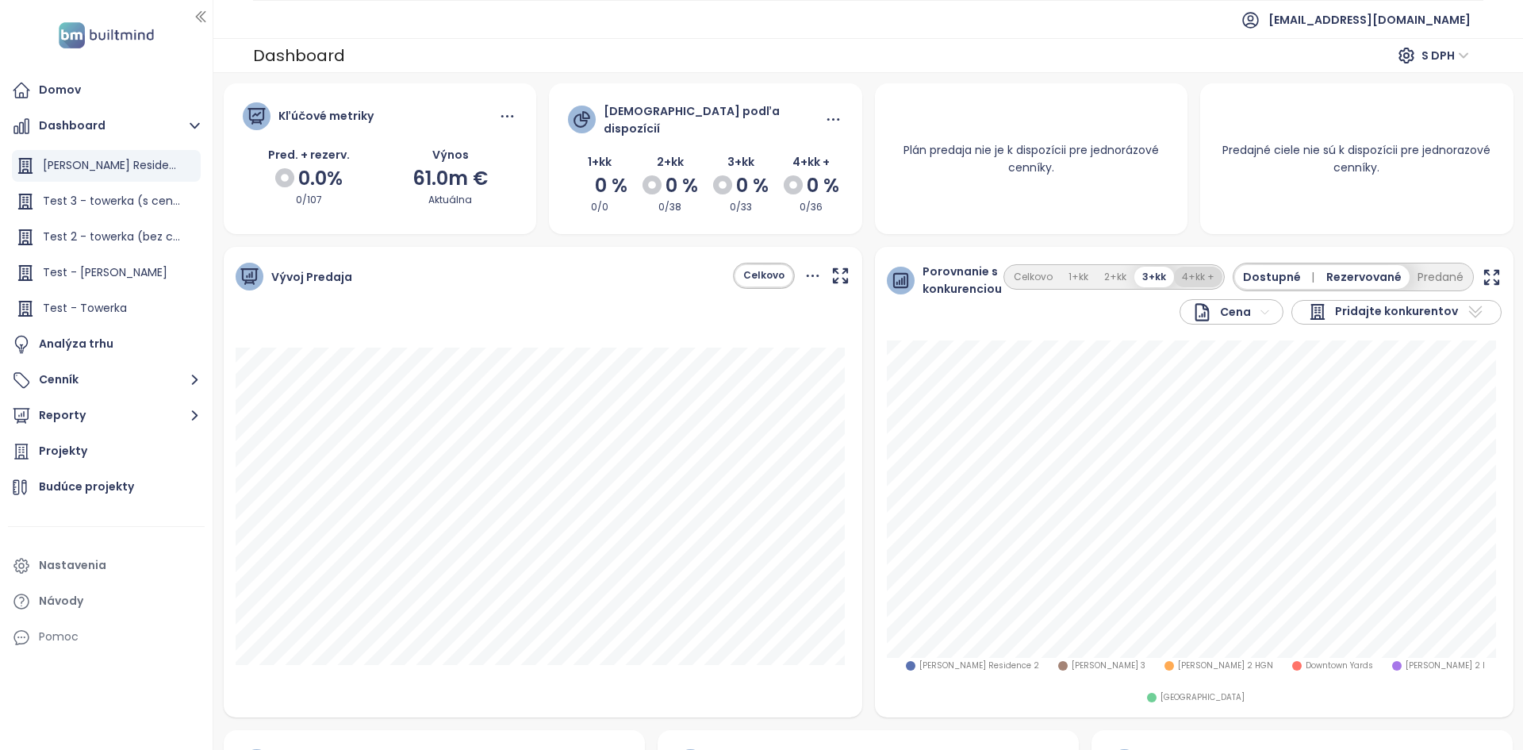
click at [1175, 269] on button "4+kk +" at bounding box center [1198, 277] width 48 height 21
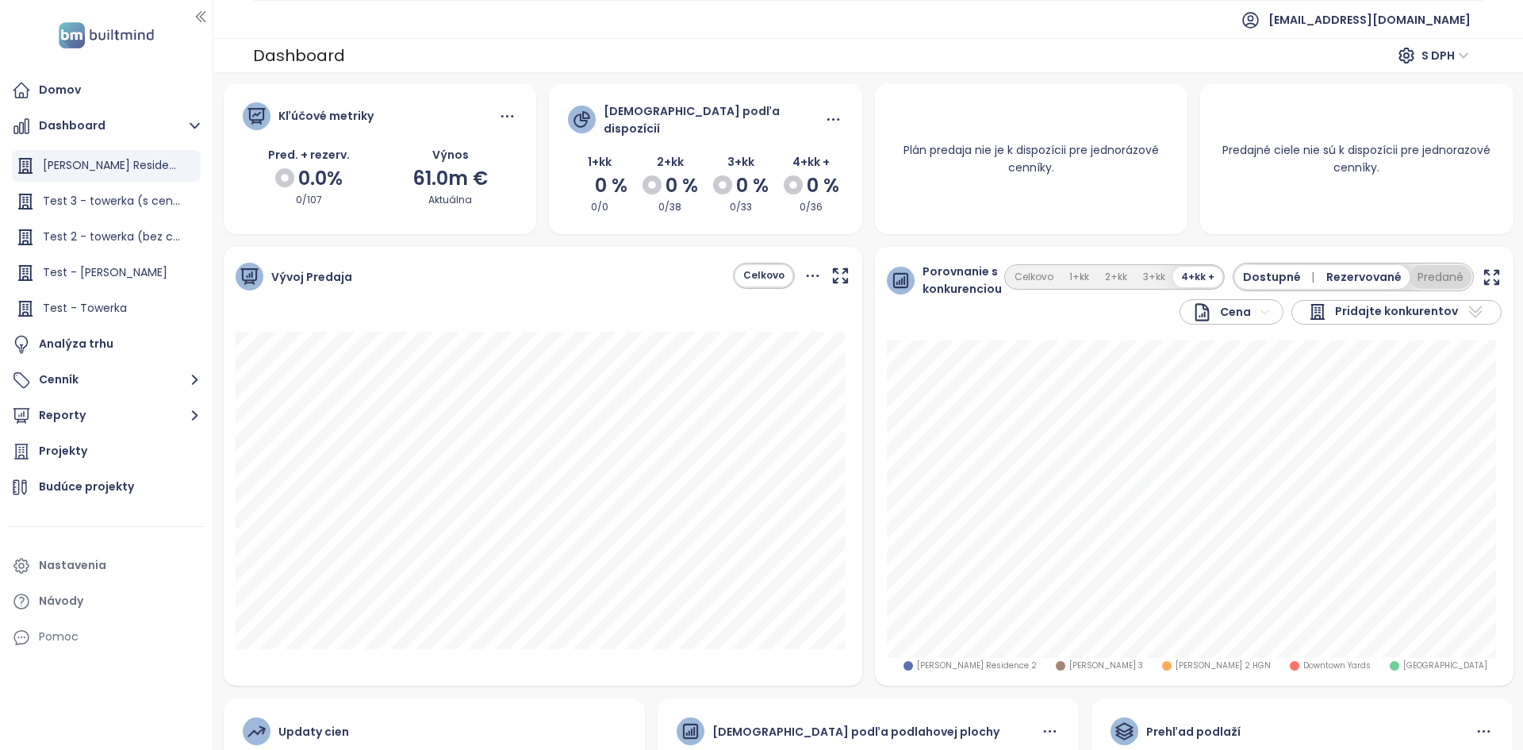
click at [1428, 271] on button "Predané" at bounding box center [1440, 277] width 62 height 24
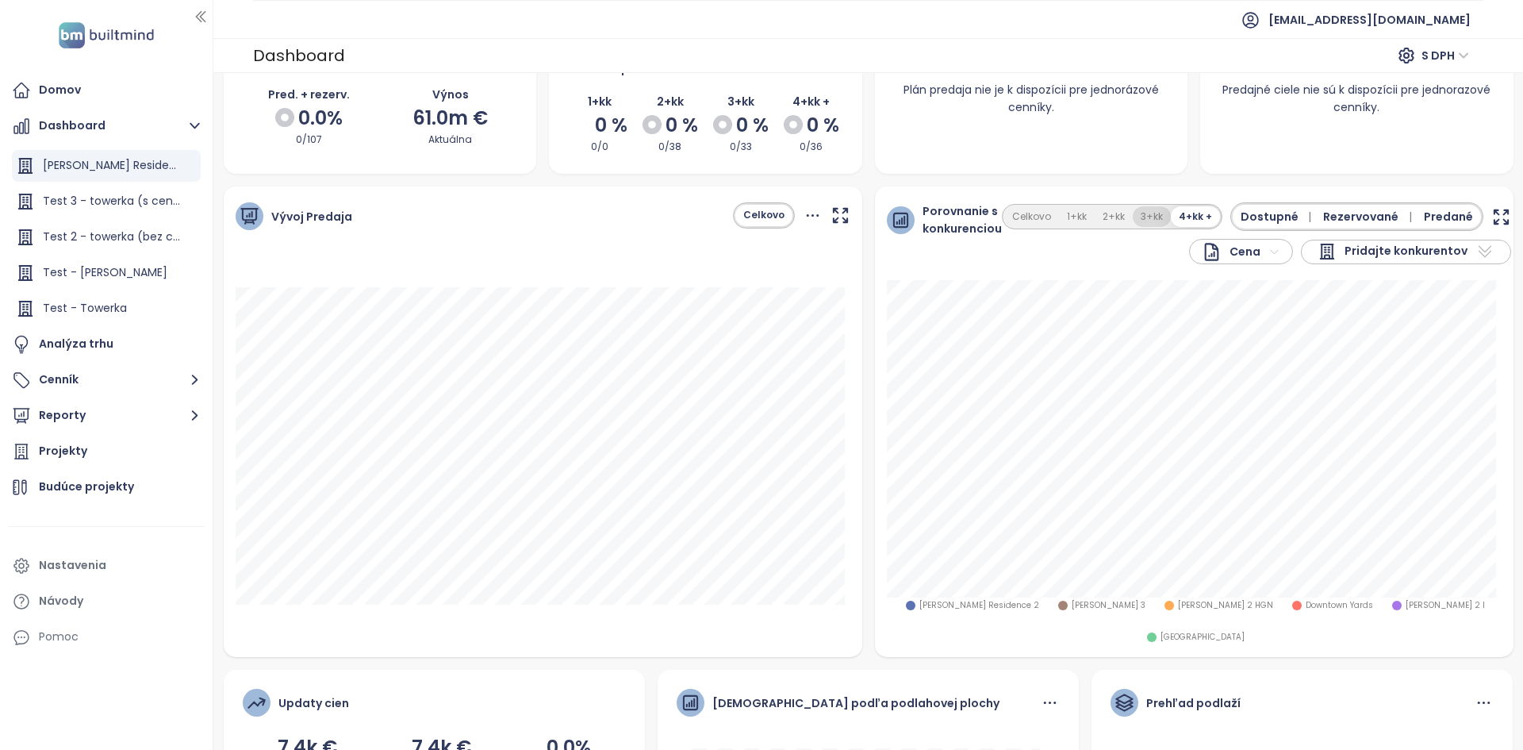
click at [1149, 207] on button "3+kk" at bounding box center [1152, 216] width 38 height 21
click at [1492, 209] on icon "button" at bounding box center [1502, 217] width 20 height 20
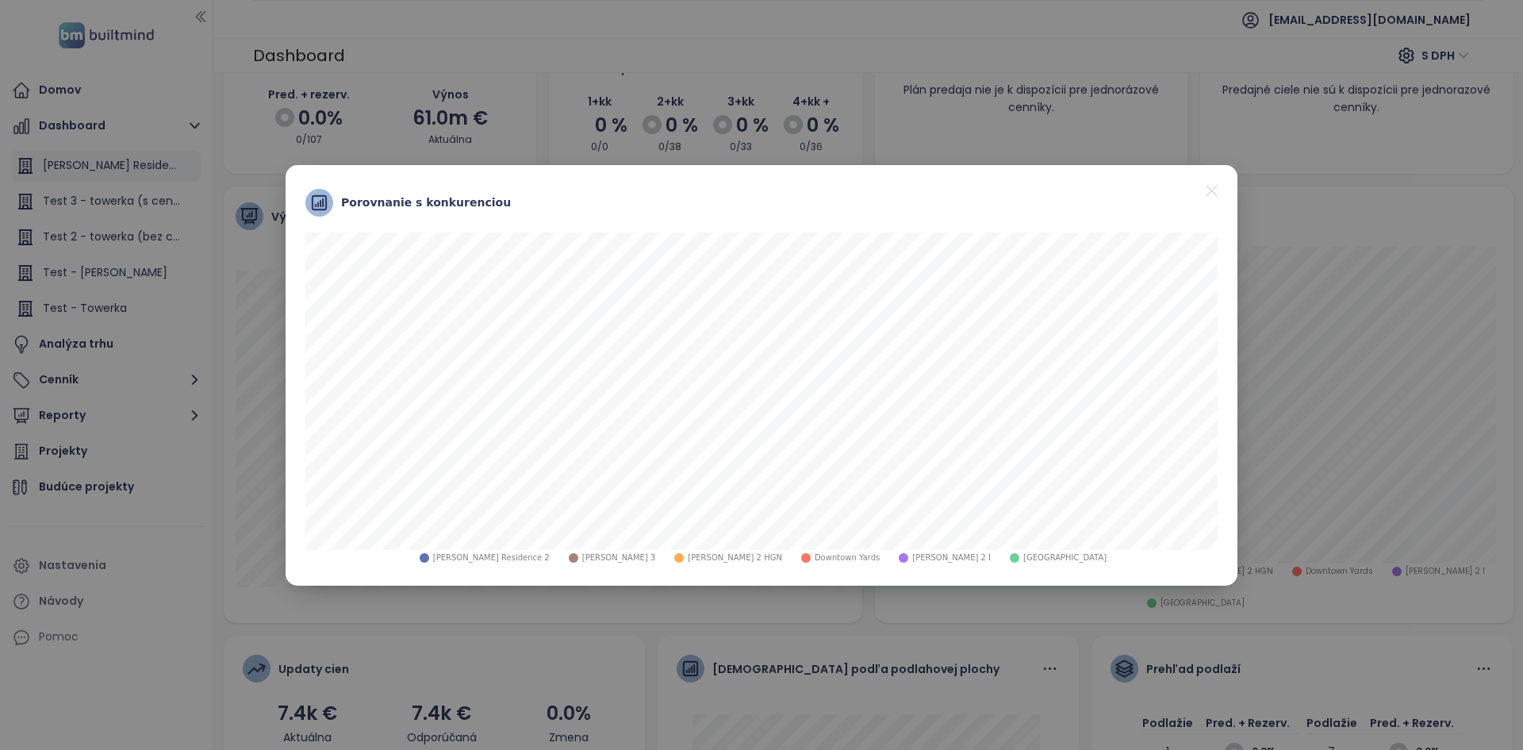
click at [1208, 202] on div "Porovnanie s konkurenciou" at bounding box center [761, 202] width 936 height 59
click at [1213, 196] on icon "close" at bounding box center [1212, 191] width 20 height 20
